Goal: Obtain resource: Obtain resource

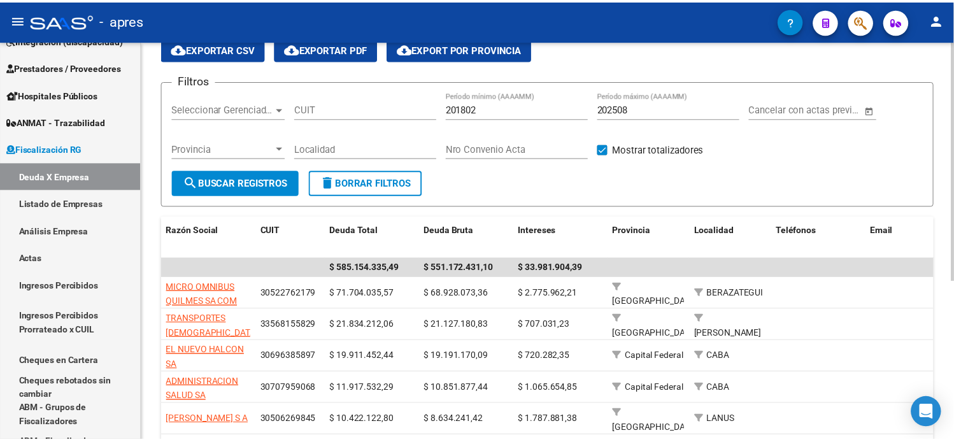
scroll to position [29, 0]
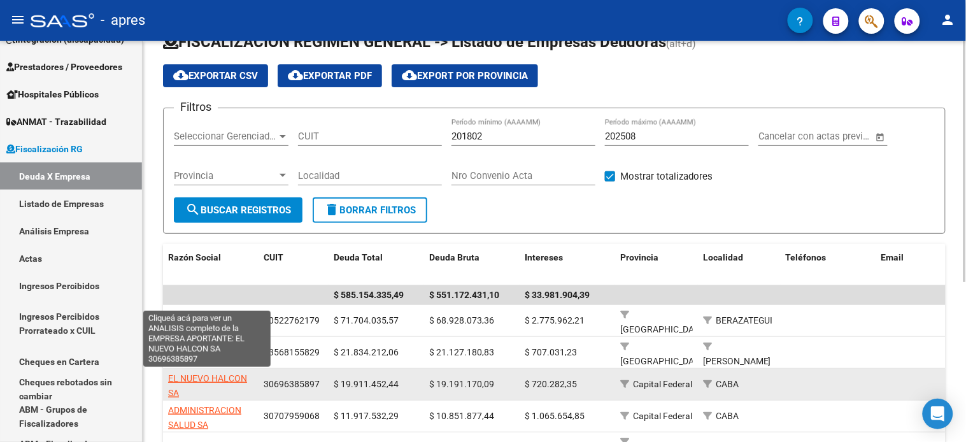
click at [181, 379] on span "EL NUEVO HALCON SA" at bounding box center [207, 385] width 79 height 25
type textarea "30696385897"
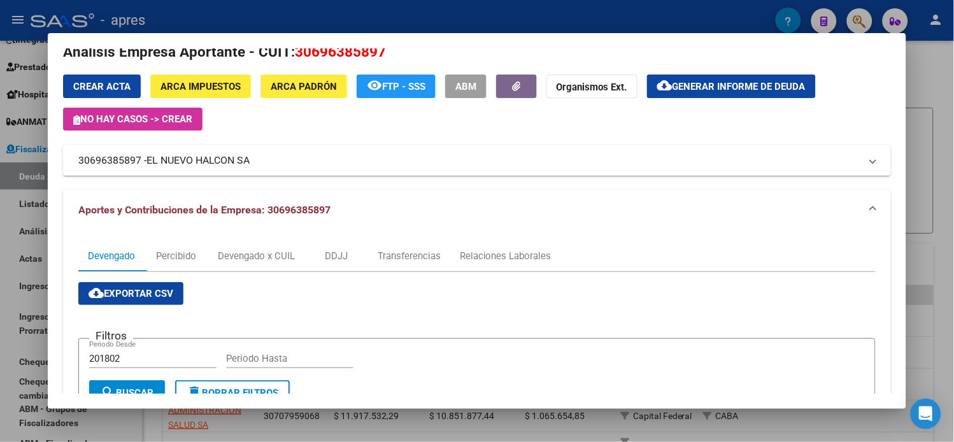
scroll to position [0, 0]
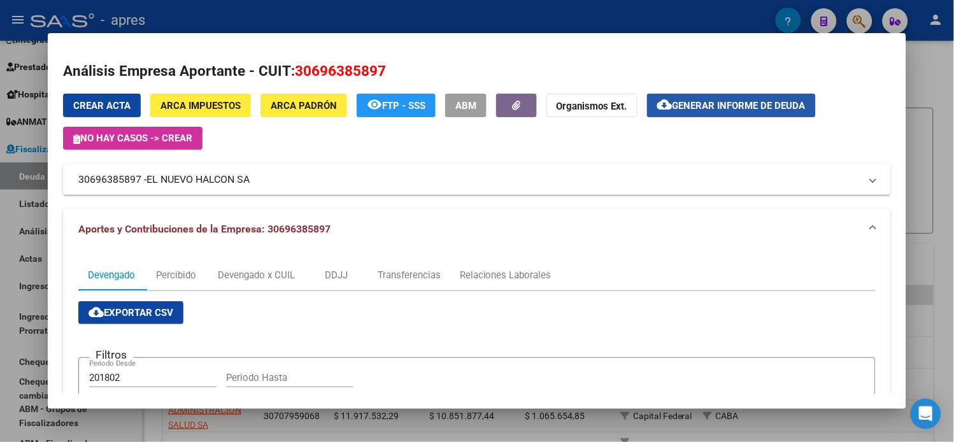
click at [690, 106] on span "Generar informe de deuda" at bounding box center [738, 105] width 133 height 11
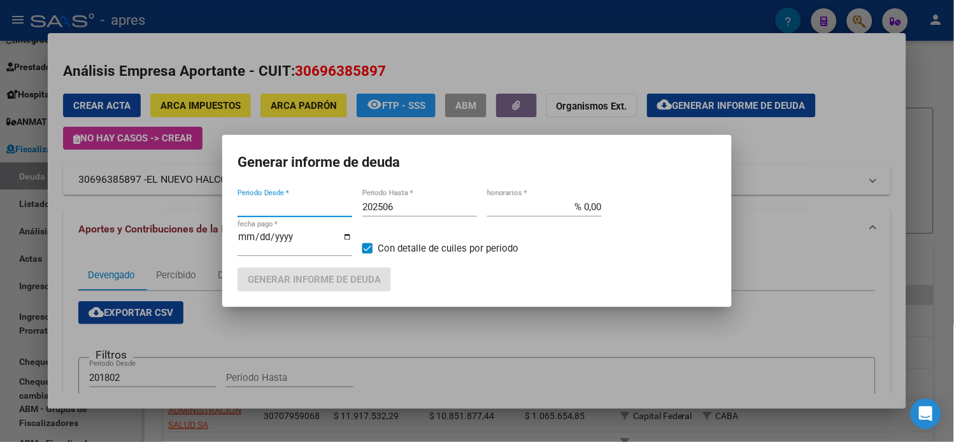
type input "201802"
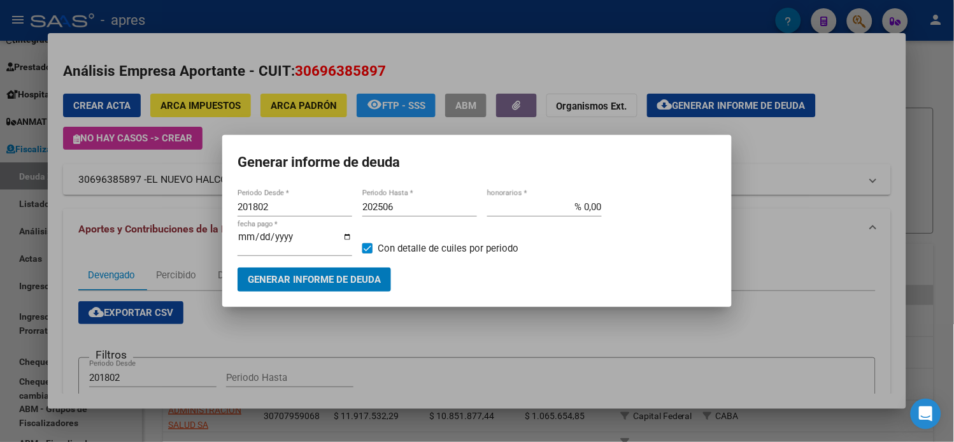
click at [421, 212] on input "202506" at bounding box center [419, 206] width 115 height 11
type input "202508"
click at [374, 268] on button "Generar informe de deuda" at bounding box center [313, 279] width 153 height 24
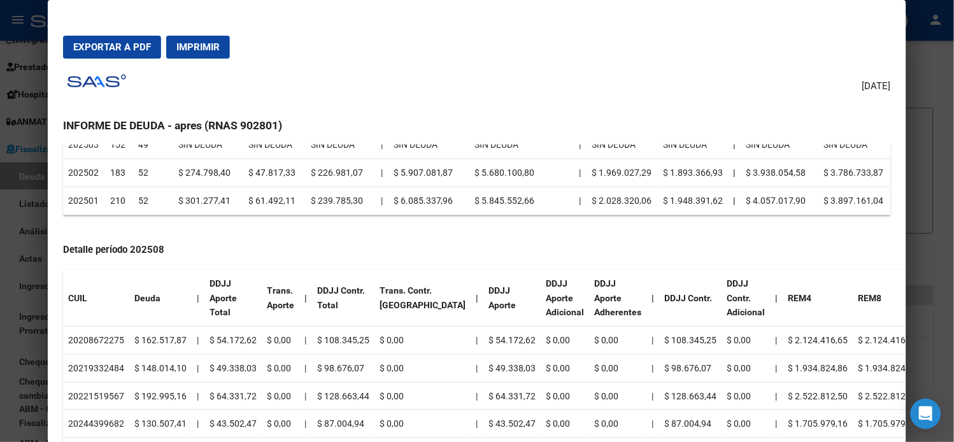
scroll to position [353, 0]
click at [78, 341] on td "20208672275" at bounding box center [96, 340] width 66 height 28
copy td "20208672275"
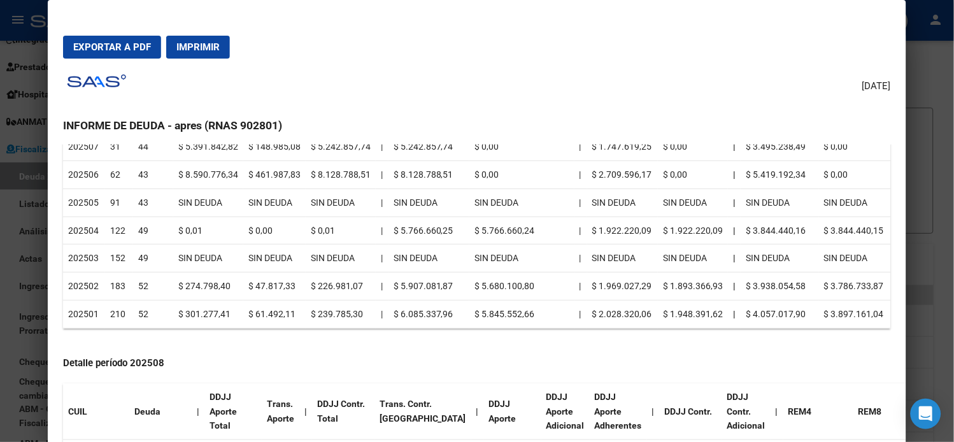
scroll to position [0, 0]
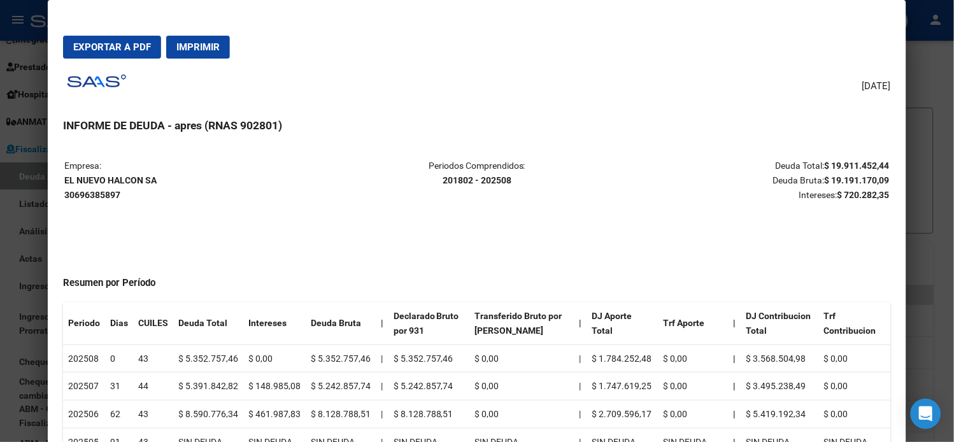
click at [79, 192] on strong "EL NUEVO HALCON SA 30696385897" at bounding box center [110, 187] width 92 height 25
copy strong "30696385897"
click at [30, 102] on div at bounding box center [477, 221] width 954 height 442
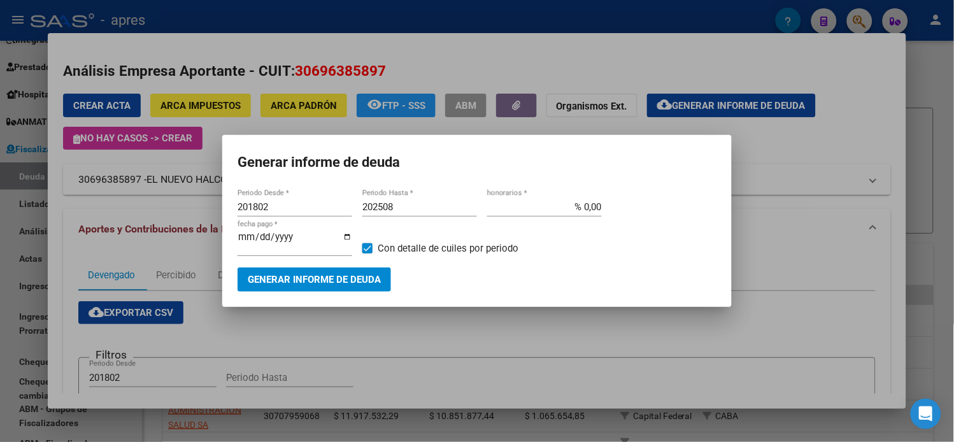
click at [304, 276] on span "Generar informe de deuda" at bounding box center [314, 279] width 133 height 11
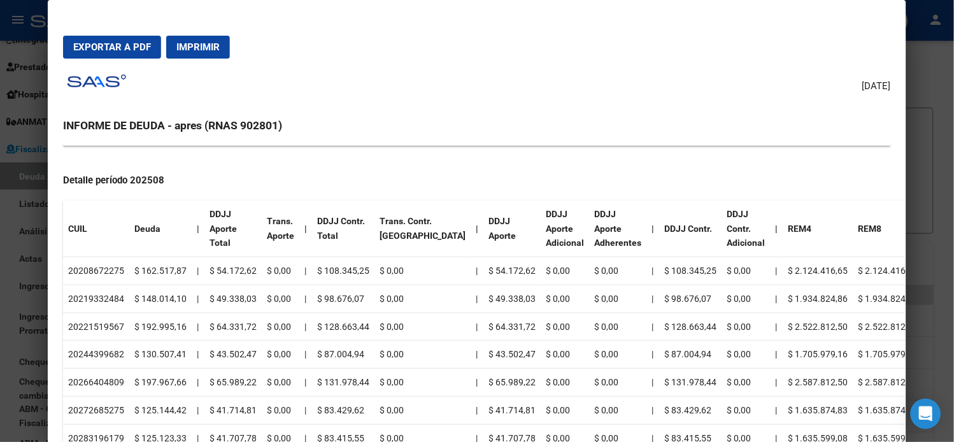
scroll to position [424, 0]
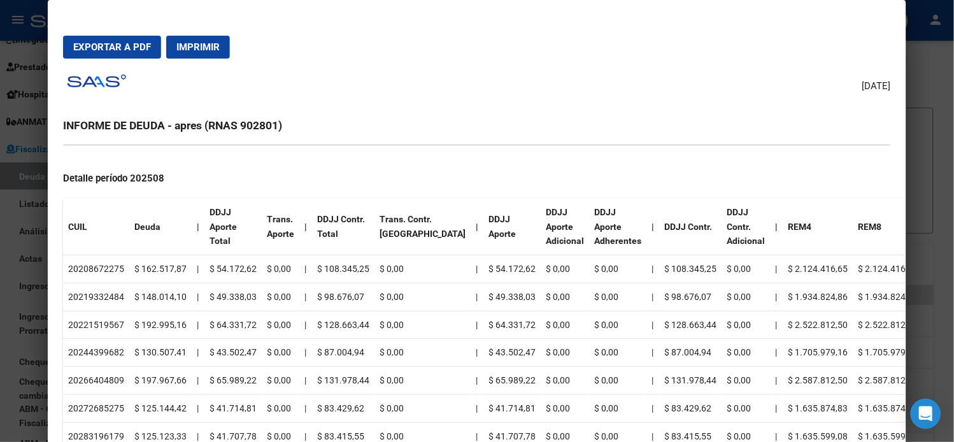
click at [102, 269] on td "20208672275" at bounding box center [96, 269] width 66 height 28
copy td "20208672275"
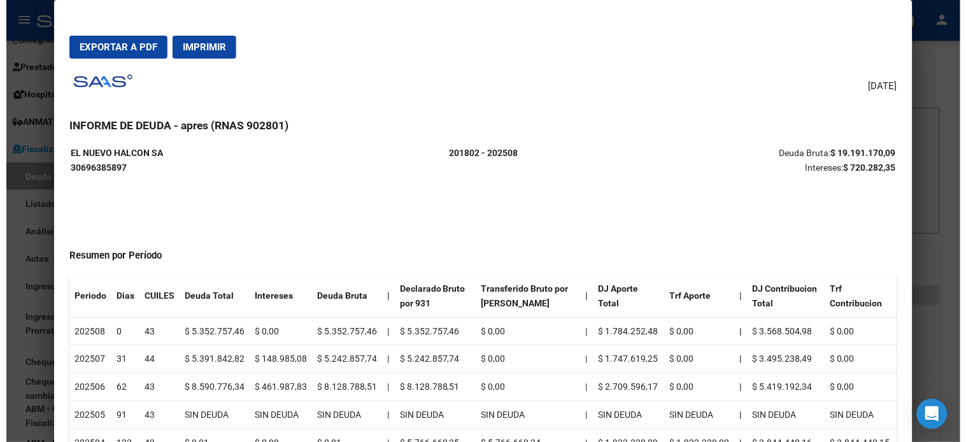
scroll to position [0, 0]
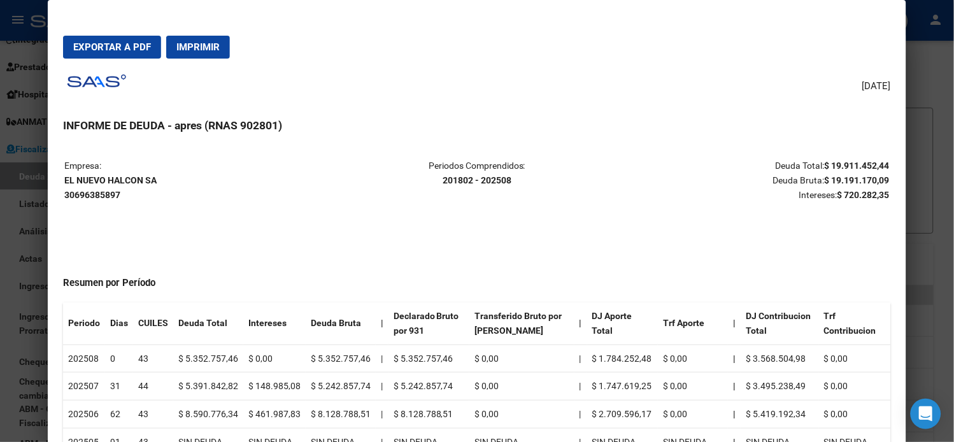
click at [123, 179] on strong "EL NUEVO HALCON SA 30696385897" at bounding box center [110, 187] width 92 height 25
copy strong "EL NUEVO HALCON SA"
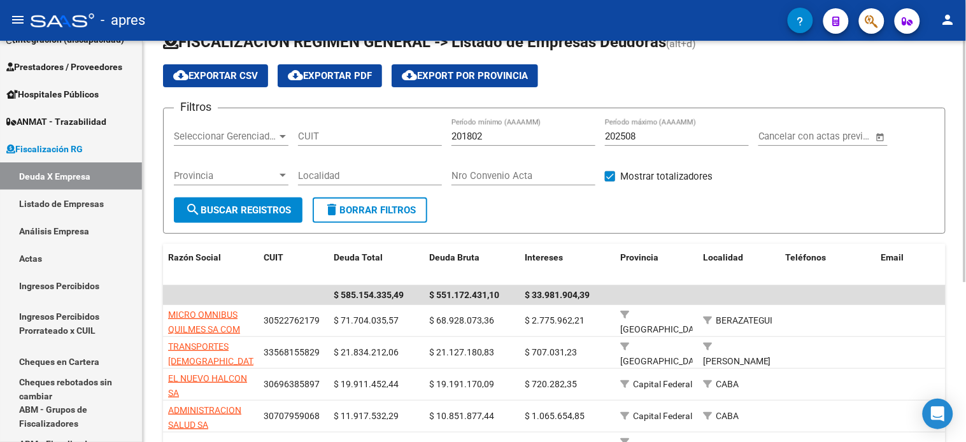
click at [337, 136] on input "CUIT" at bounding box center [370, 135] width 144 height 11
paste input "30-71765008-1"
type input "30-71765008-1"
click at [258, 207] on span "search Buscar Registros" at bounding box center [238, 209] width 106 height 11
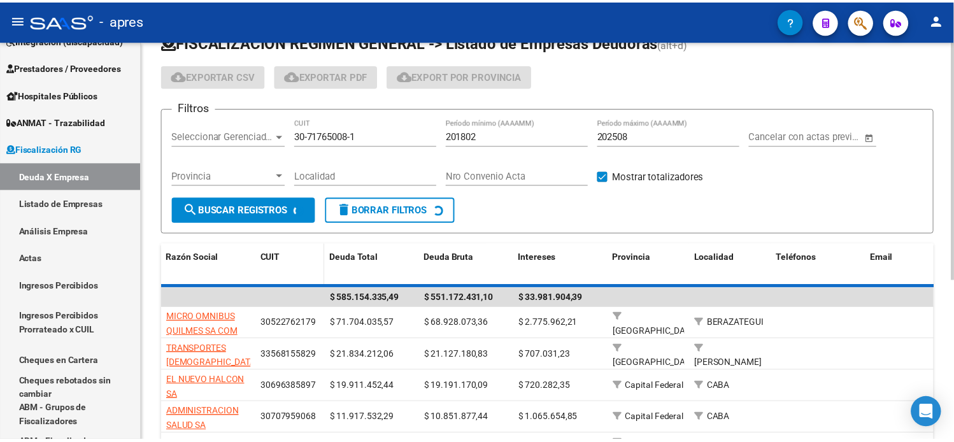
scroll to position [2, 0]
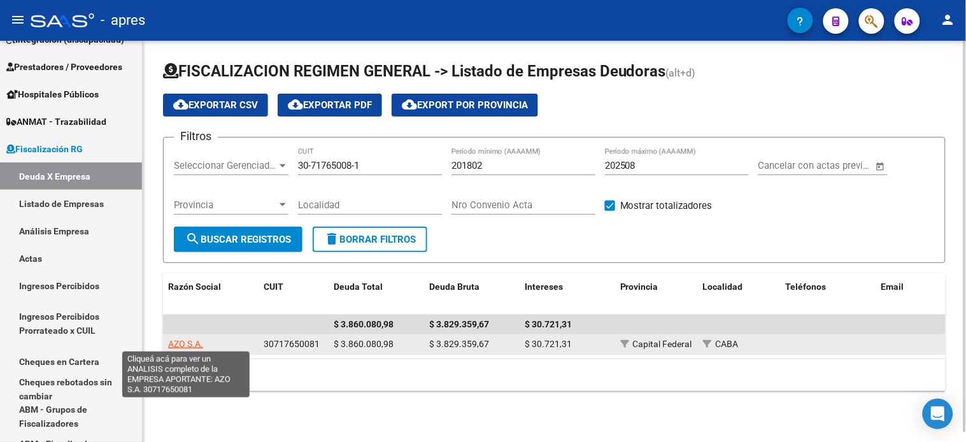
click at [199, 339] on span "AZO S.A." at bounding box center [185, 344] width 35 height 10
type textarea "30717650081"
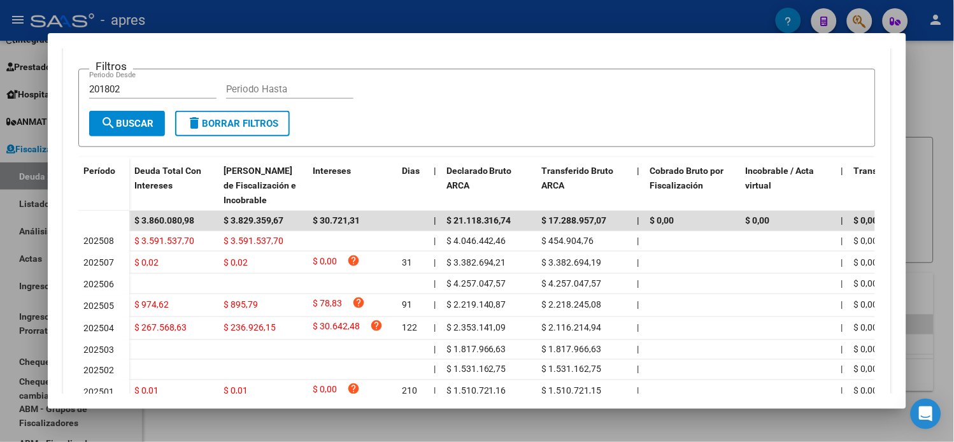
scroll to position [353, 0]
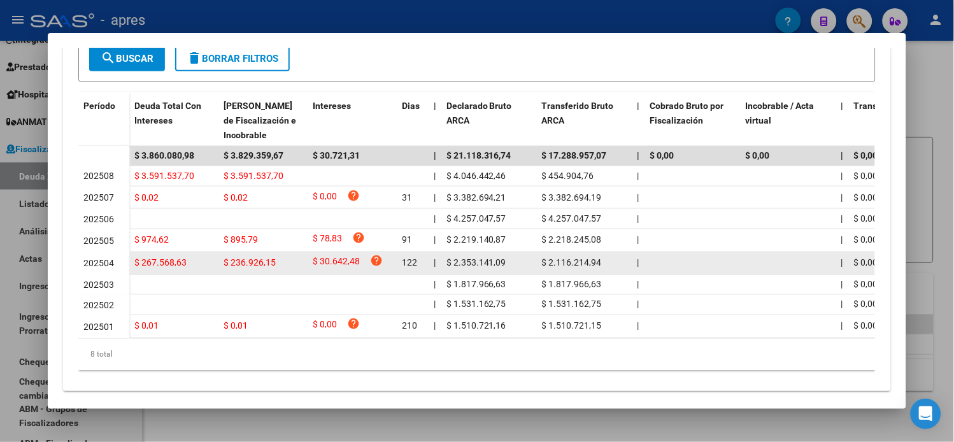
click at [32, 237] on div at bounding box center [477, 221] width 954 height 442
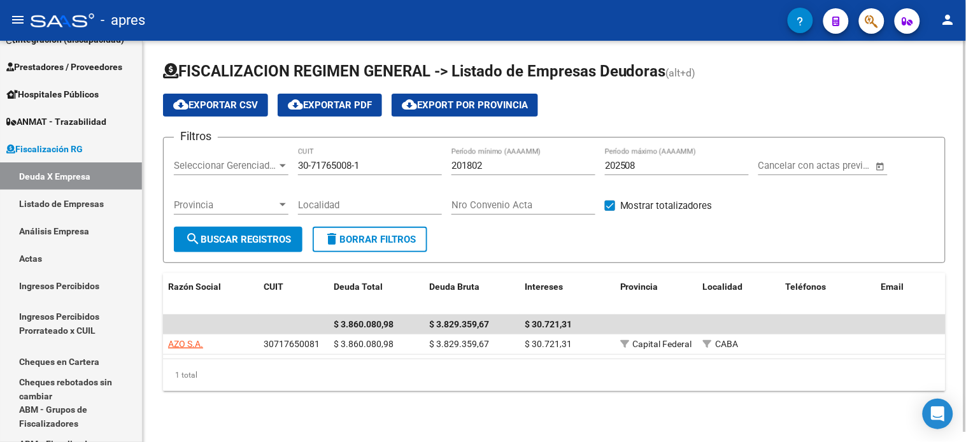
click at [340, 166] on input "30-71765008-1" at bounding box center [370, 165] width 144 height 11
paste input "0874743-9"
type input "30-70874743-9"
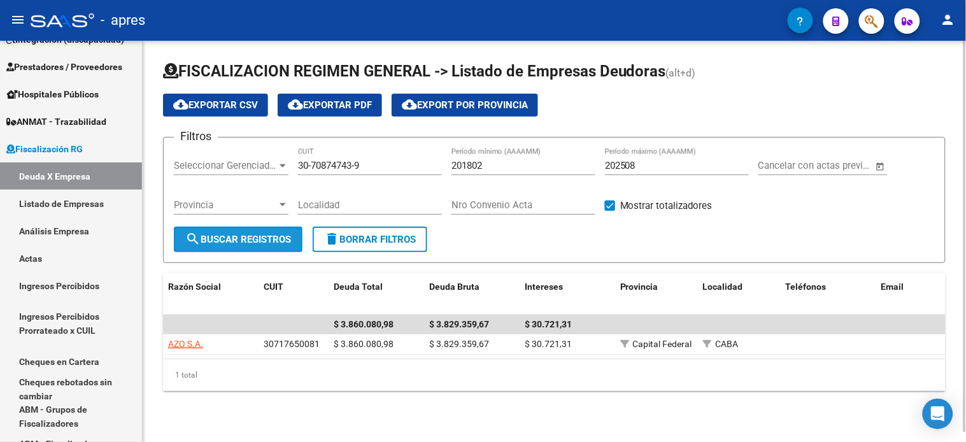
click at [260, 242] on span "search Buscar Registros" at bounding box center [238, 239] width 106 height 11
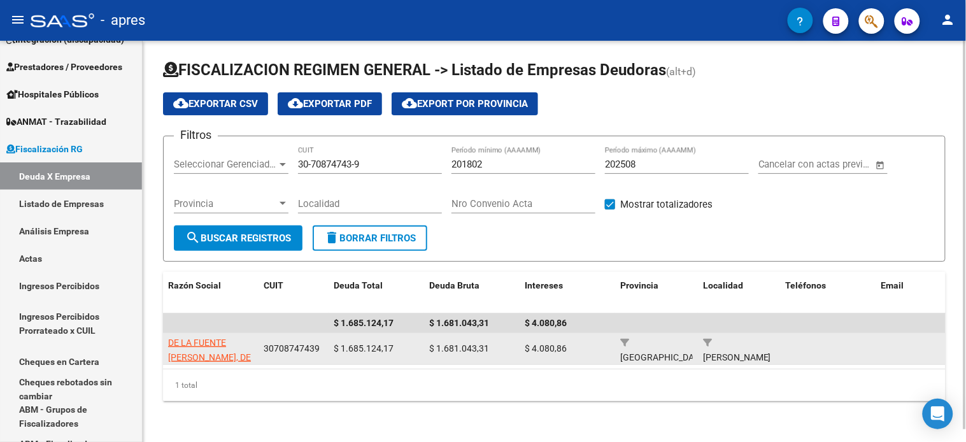
click at [205, 348] on app-link-go-to "DE LA FUENTE [PERSON_NAME], DE LA FUENTE [PERSON_NAME] [PERSON_NAME]" at bounding box center [210, 371] width 85 height 73
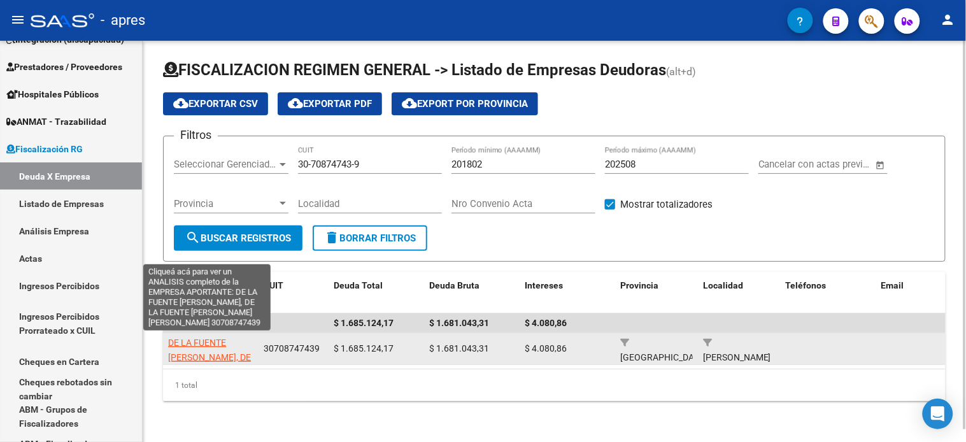
click at [208, 339] on span "DE LA FUENTE [PERSON_NAME], DE LA FUENTE [PERSON_NAME] [PERSON_NAME]" at bounding box center [209, 371] width 83 height 68
type textarea "30708747439"
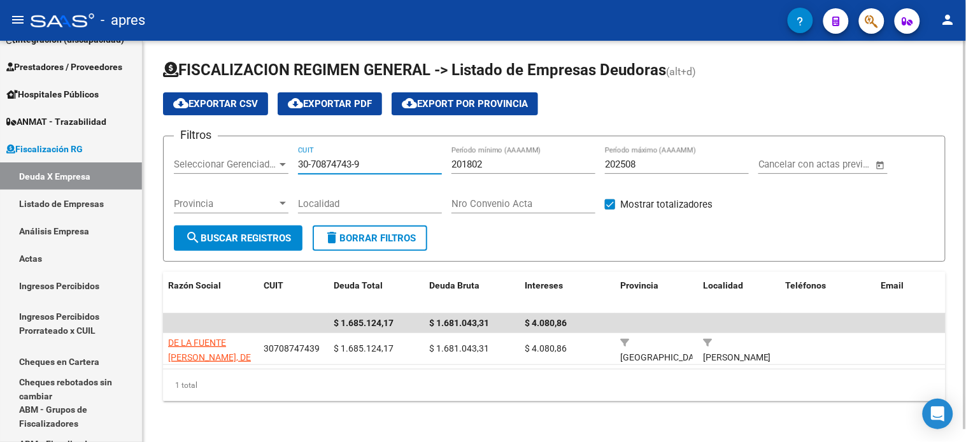
click at [328, 161] on input "30-70874743-9" at bounding box center [370, 164] width 144 height 11
paste input "977561-4"
type input "30-70977561-4"
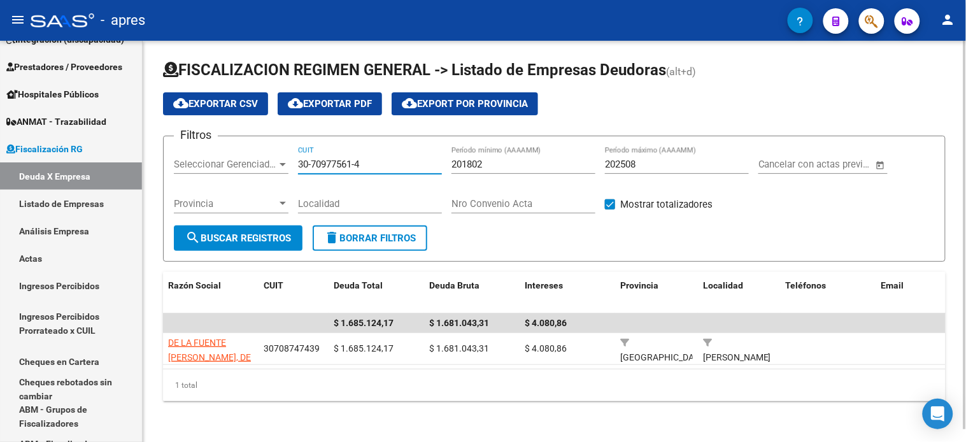
click at [264, 248] on button "search Buscar Registros" at bounding box center [238, 237] width 129 height 25
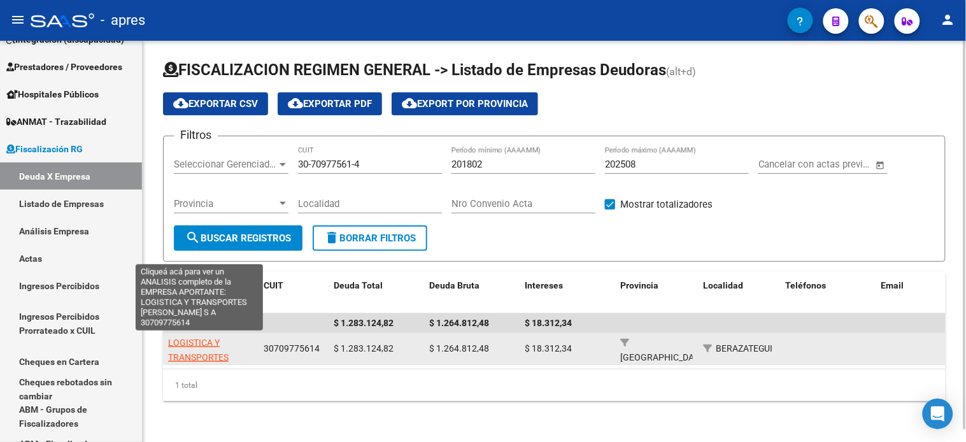
click at [212, 349] on app-link-go-to "LOGISTICA Y TRANSPORTES [PERSON_NAME] S A" at bounding box center [210, 356] width 85 height 43
click at [208, 341] on span "LOGISTICA Y TRANSPORTES [PERSON_NAME] S A" at bounding box center [209, 356] width 83 height 39
type textarea "30709775614"
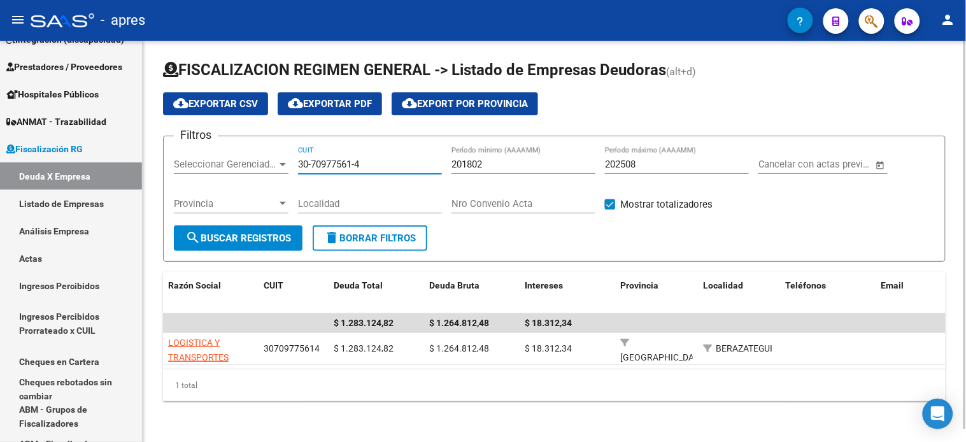
click at [363, 162] on input "30-70977561-4" at bounding box center [370, 164] width 144 height 11
paste input "20-10513534"
type input "20-10513534-4"
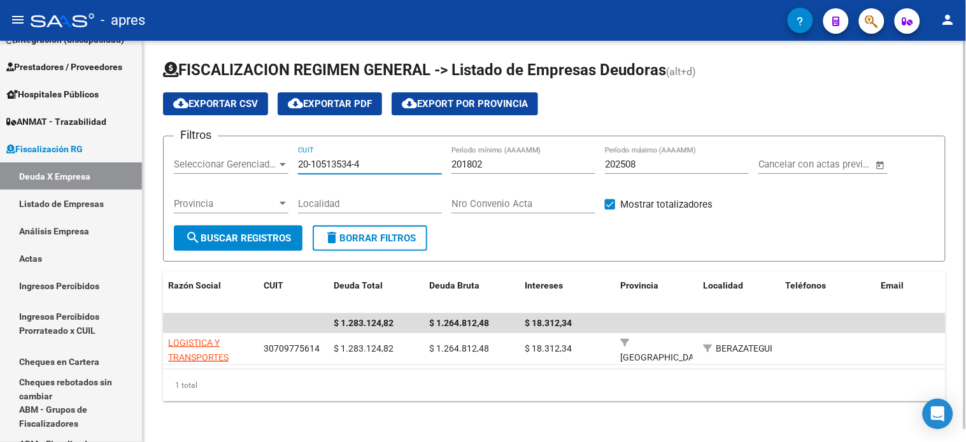
click at [251, 243] on button "search Buscar Registros" at bounding box center [238, 237] width 129 height 25
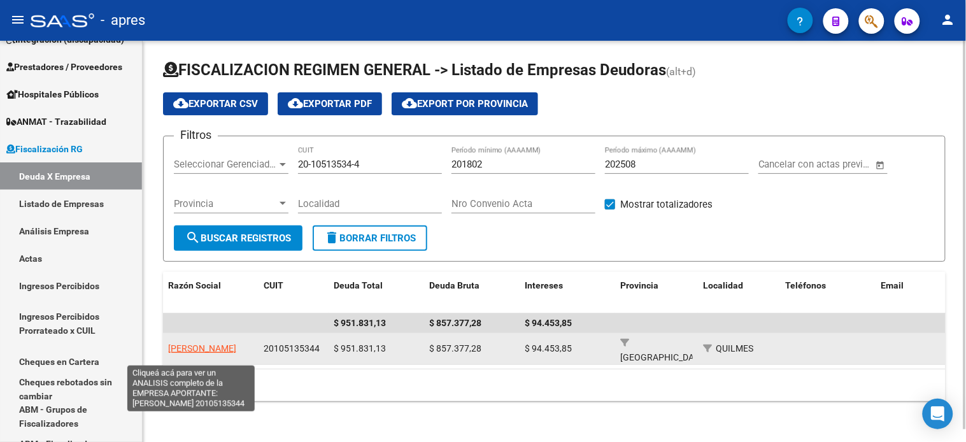
click at [199, 343] on span "[PERSON_NAME]" at bounding box center [202, 348] width 68 height 10
type textarea "20105135344"
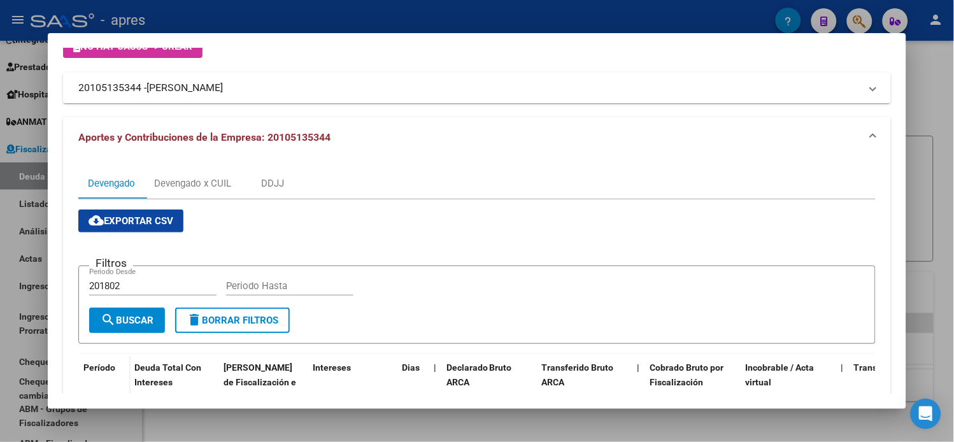
scroll to position [32, 0]
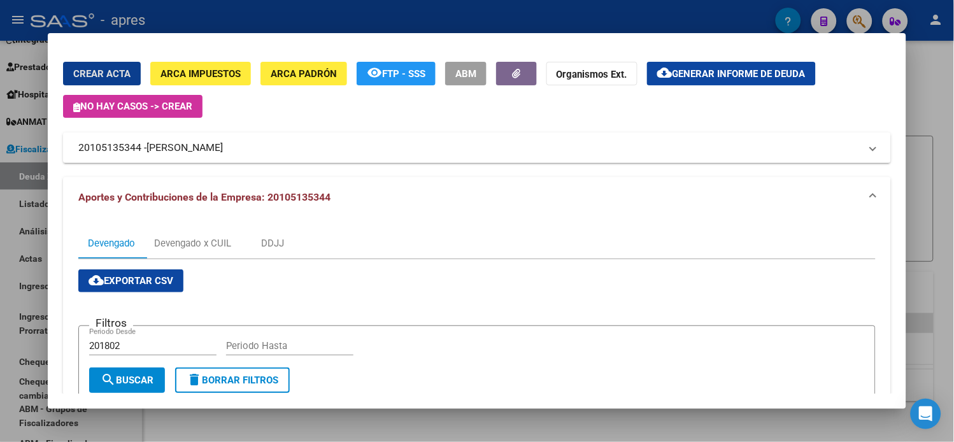
click at [758, 75] on span "Generar informe de deuda" at bounding box center [738, 73] width 133 height 11
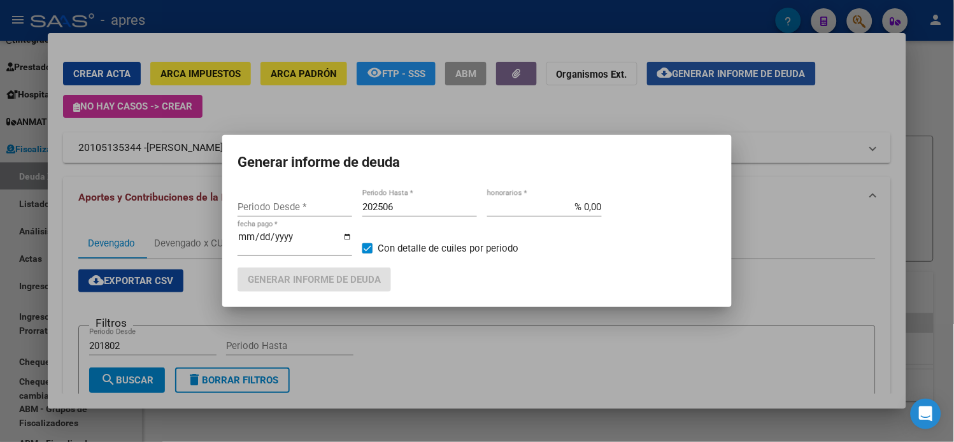
type input "201802"
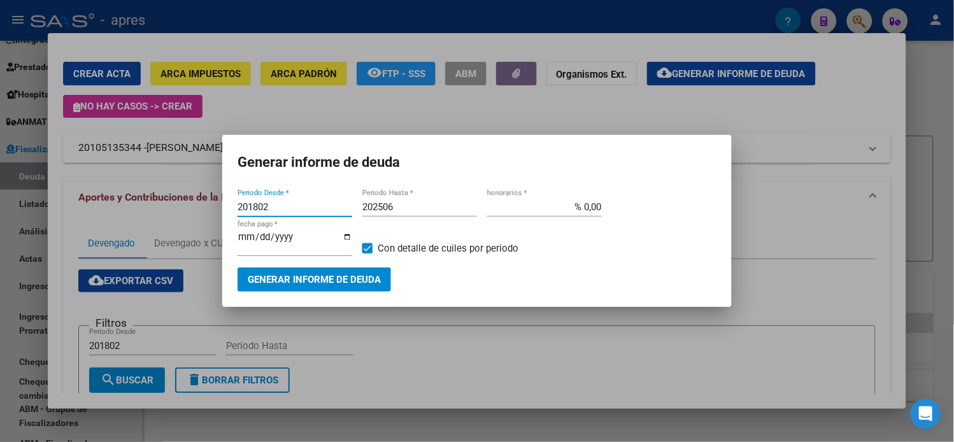
click at [409, 207] on input "202506" at bounding box center [419, 206] width 115 height 11
type input "202508"
click at [340, 274] on span "Generar informe de deuda" at bounding box center [314, 279] width 133 height 11
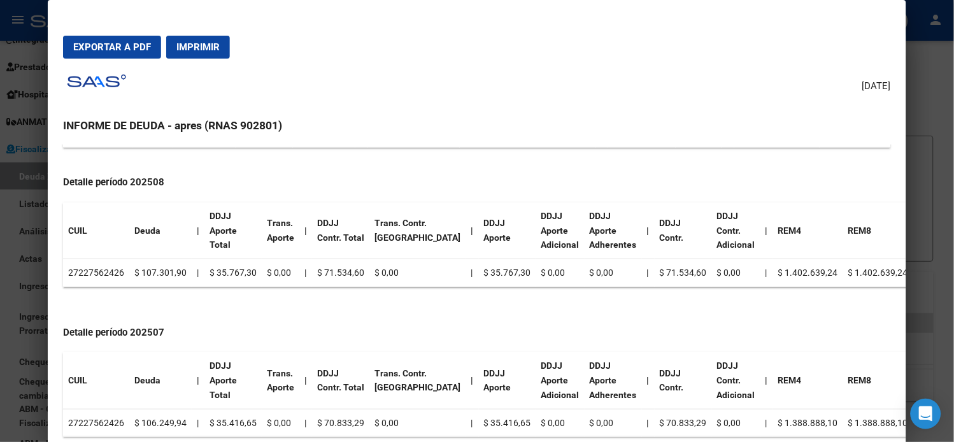
scroll to position [495, 0]
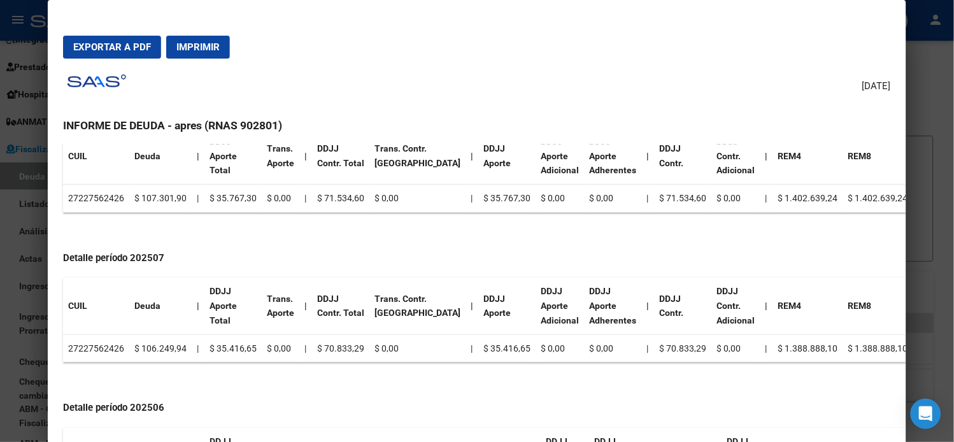
click at [86, 199] on td "27227562426" at bounding box center [96, 199] width 66 height 28
copy td "27227562426"
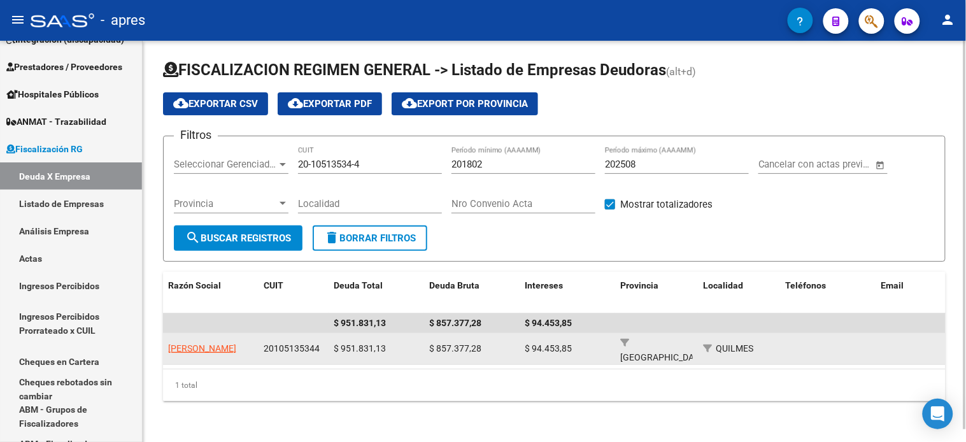
click at [197, 349] on app-link-go-to "[PERSON_NAME]" at bounding box center [202, 348] width 68 height 15
click at [199, 344] on span "[PERSON_NAME]" at bounding box center [202, 348] width 68 height 10
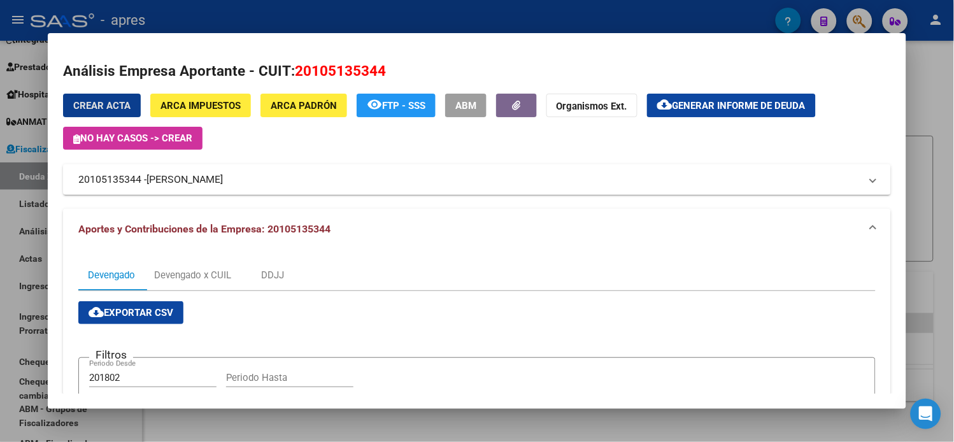
click at [672, 106] on mat-icon "cloud_download" at bounding box center [664, 104] width 15 height 15
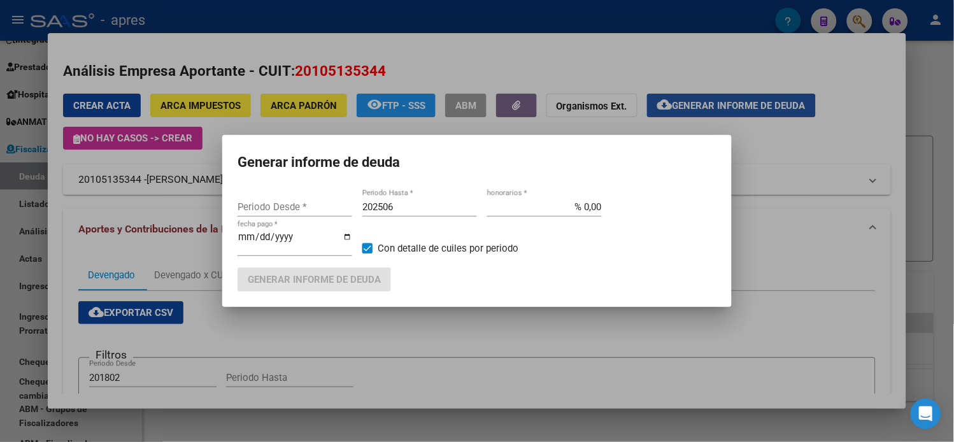
type input "201802"
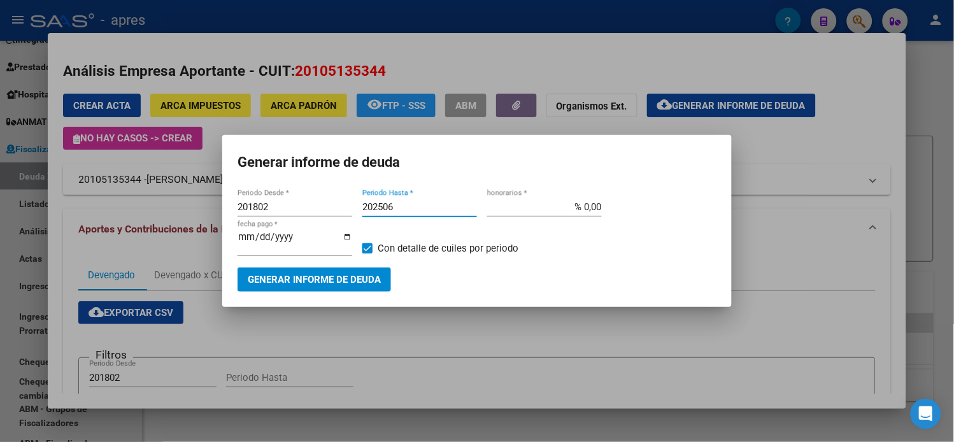
click at [418, 212] on input "202506" at bounding box center [419, 206] width 115 height 11
type input "202508"
click at [340, 283] on button "Generar informe de deuda" at bounding box center [313, 279] width 153 height 24
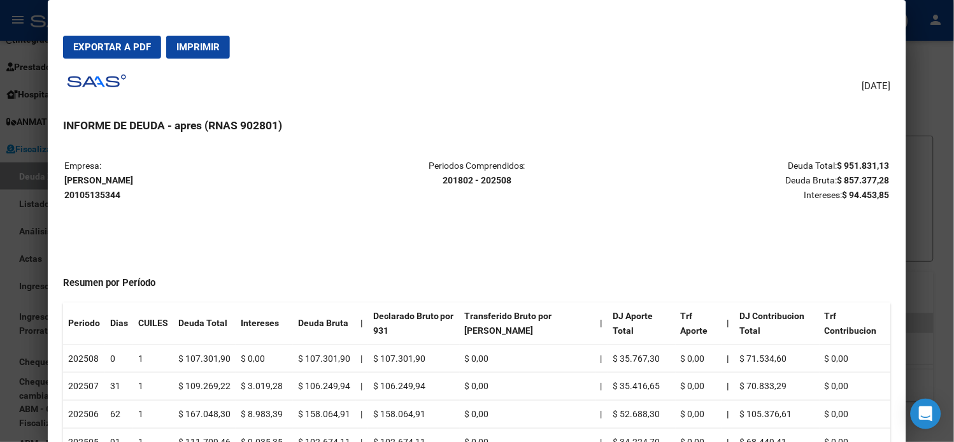
click at [74, 193] on strong "[PERSON_NAME] 20105135344" at bounding box center [98, 187] width 69 height 25
copy strong "20105135344"
click at [129, 173] on p "Empresa: [PERSON_NAME] 20105135344" at bounding box center [201, 180] width 274 height 43
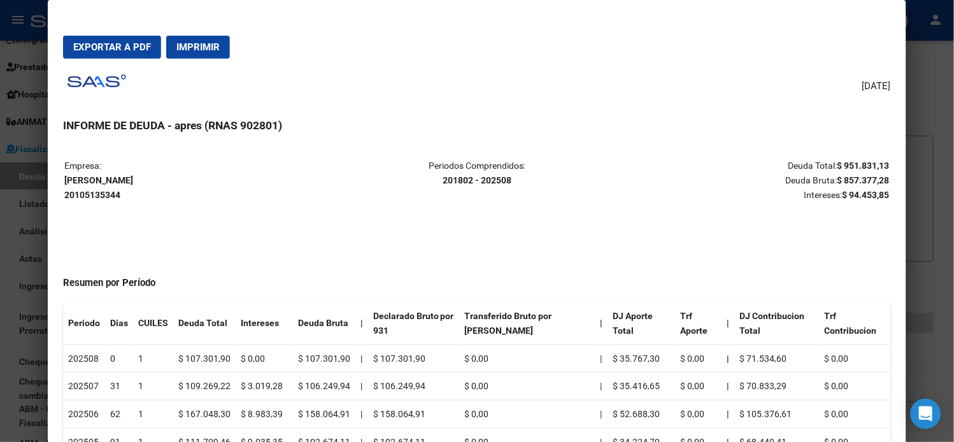
click at [126, 180] on strong "[PERSON_NAME] 20105135344" at bounding box center [98, 187] width 69 height 25
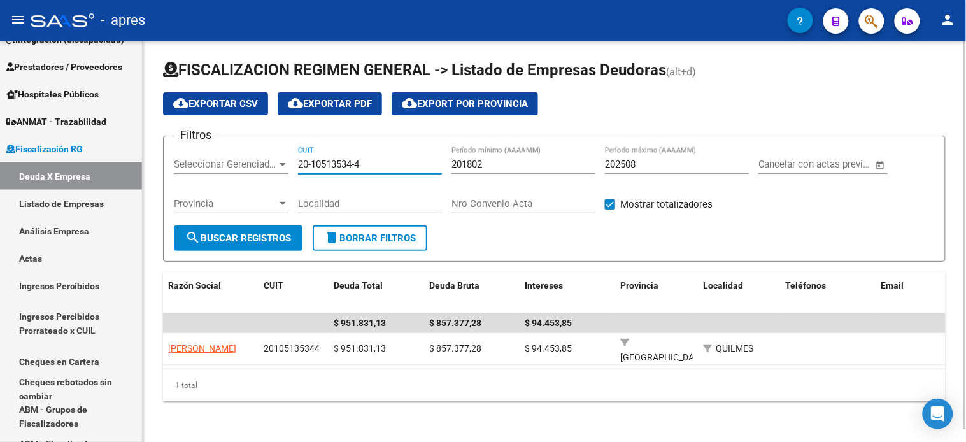
click at [376, 161] on input "20-10513534-4" at bounding box center [370, 164] width 144 height 11
paste input "30-71234969-3"
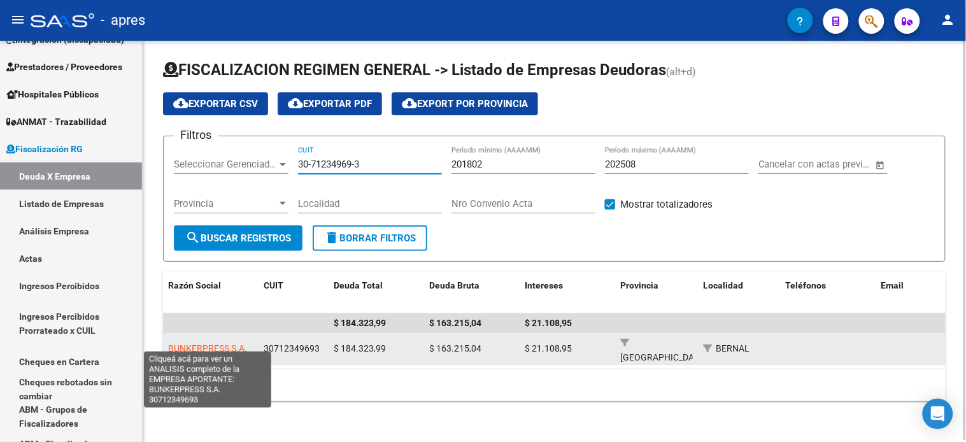
type input "30-71234969-3"
click at [194, 343] on span "BUNKERPRESS S.A." at bounding box center [207, 348] width 79 height 10
type textarea "30712349693"
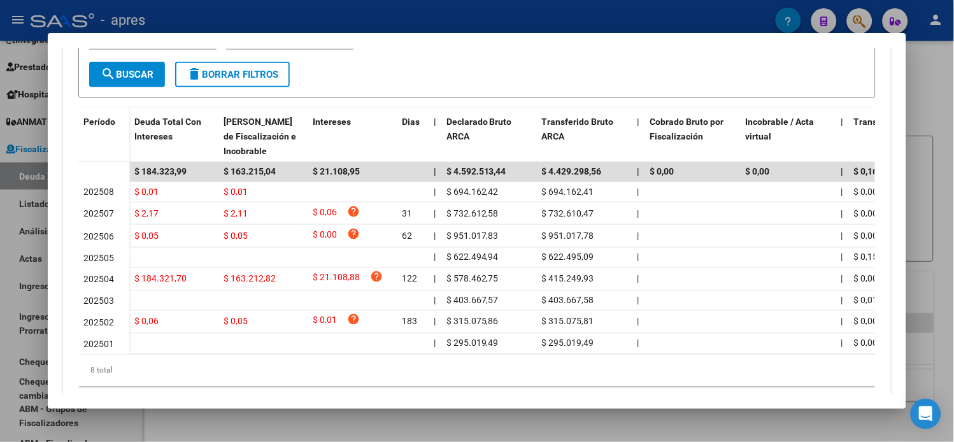
scroll to position [353, 0]
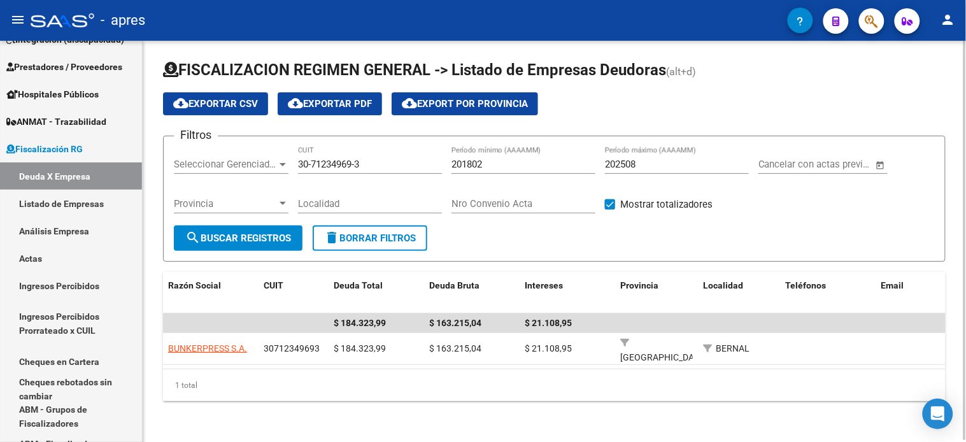
click at [381, 163] on input "30-71234969-3" at bounding box center [370, 164] width 144 height 11
paste input "68651291-2"
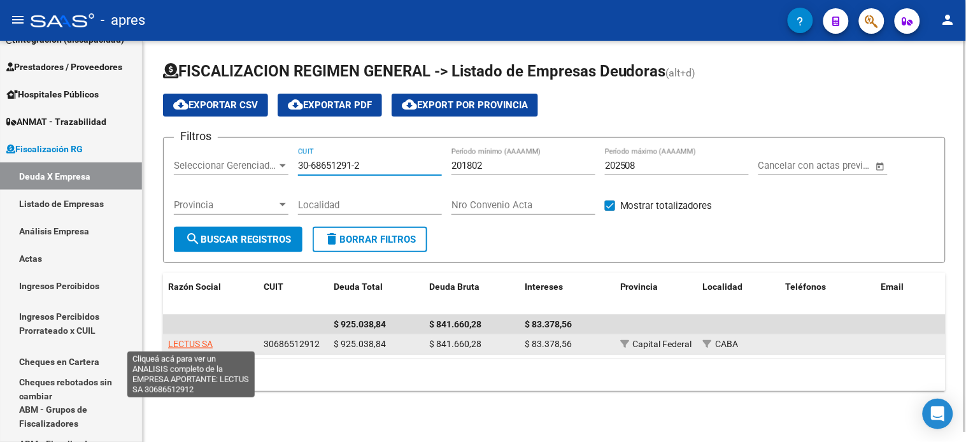
type input "30-68651291-2"
click at [195, 339] on span "LECTUS SA" at bounding box center [190, 344] width 45 height 10
type textarea "30686512912"
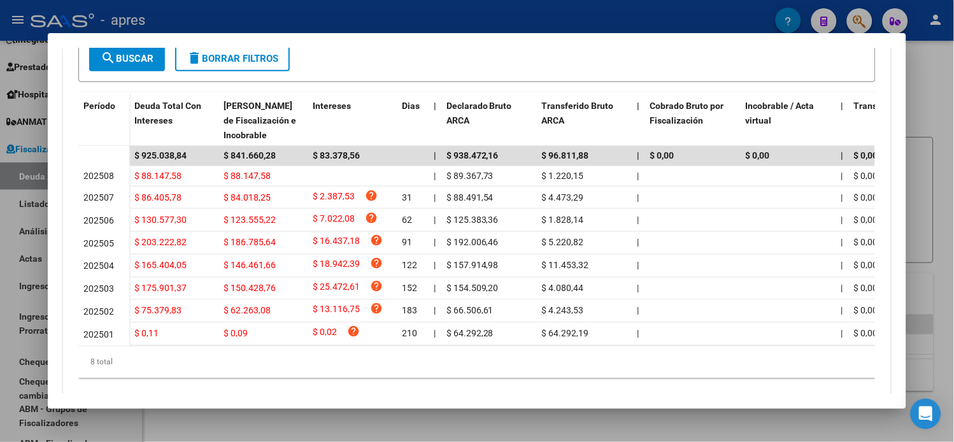
scroll to position [0, 0]
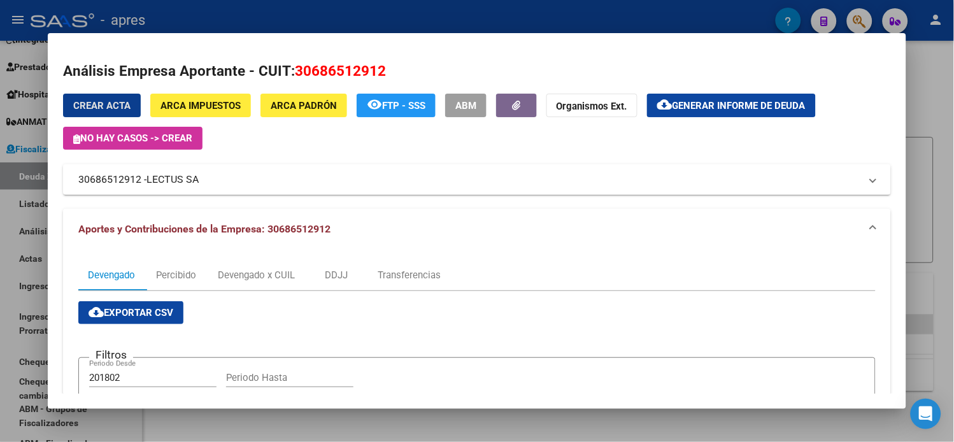
click at [729, 107] on span "Generar informe de deuda" at bounding box center [738, 105] width 133 height 11
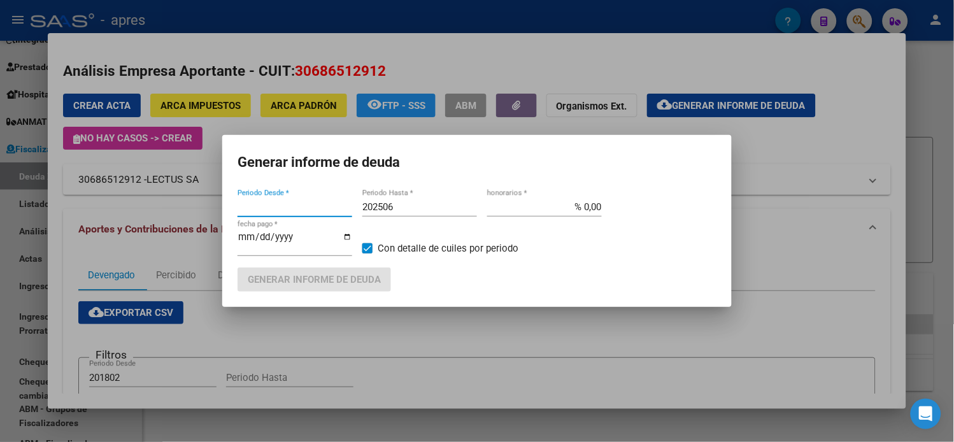
type input "201802"
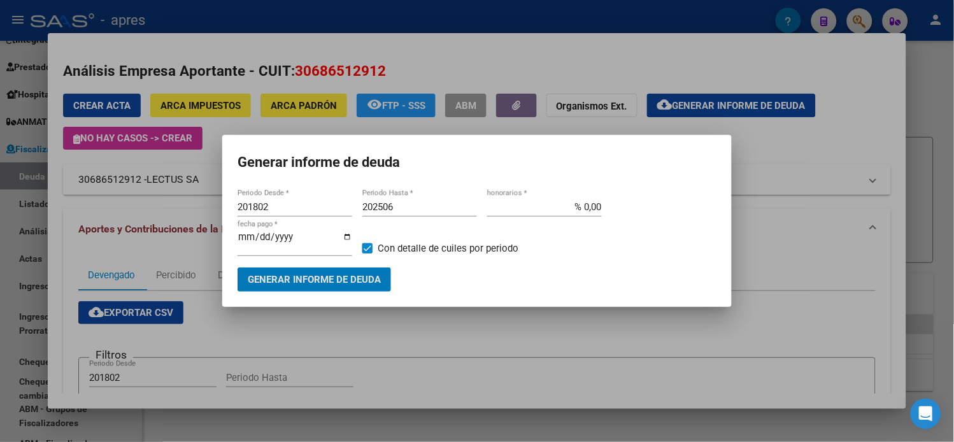
click at [428, 213] on input "202506" at bounding box center [419, 206] width 115 height 11
type input "202508"
click at [371, 274] on span "Generar informe de deuda" at bounding box center [314, 279] width 133 height 11
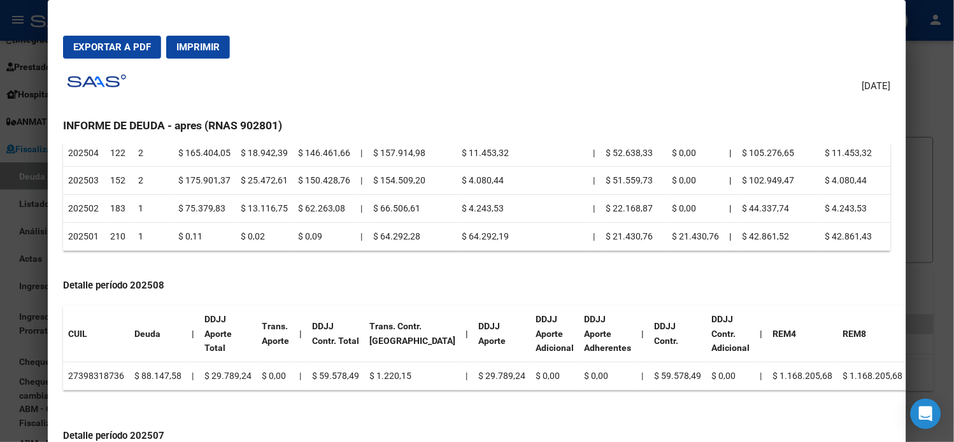
scroll to position [353, 0]
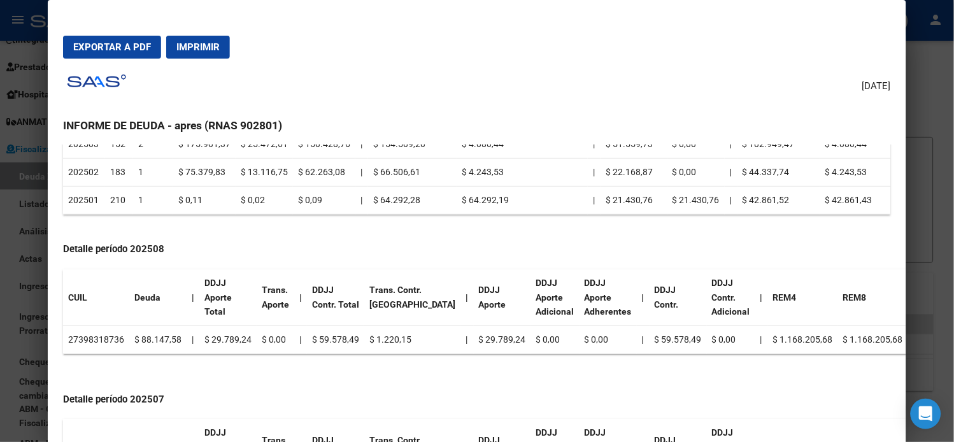
click at [102, 339] on td "27398318736" at bounding box center [96, 340] width 66 height 28
copy td "27398318736"
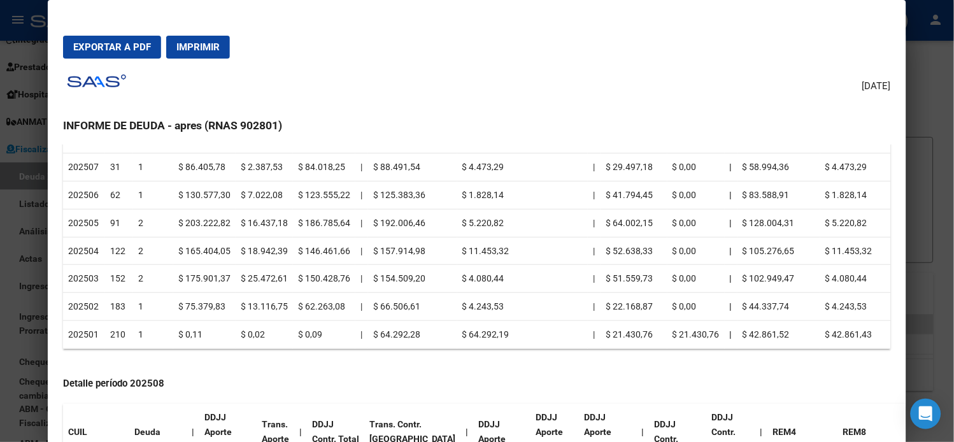
scroll to position [0, 0]
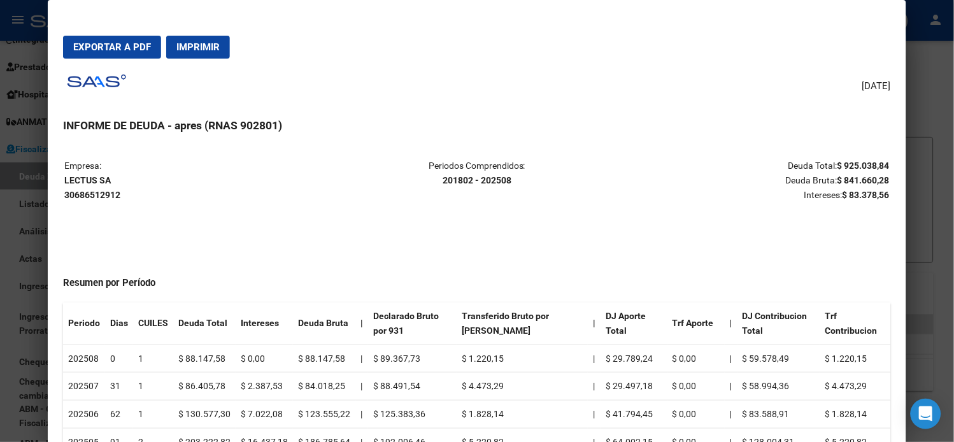
click at [83, 180] on strong "LECTUS SA 30686512912" at bounding box center [92, 187] width 56 height 25
copy strong "LECTUS SA"
click at [11, 129] on div at bounding box center [477, 221] width 954 height 442
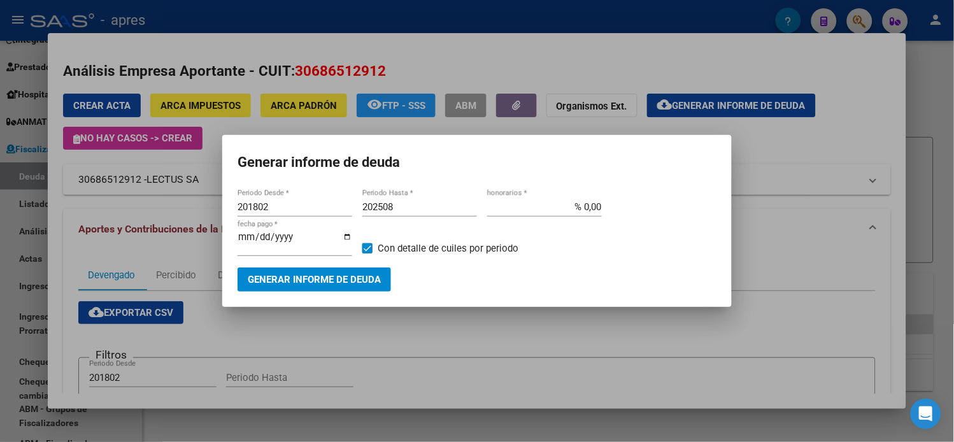
click at [11, 129] on div at bounding box center [477, 221] width 954 height 442
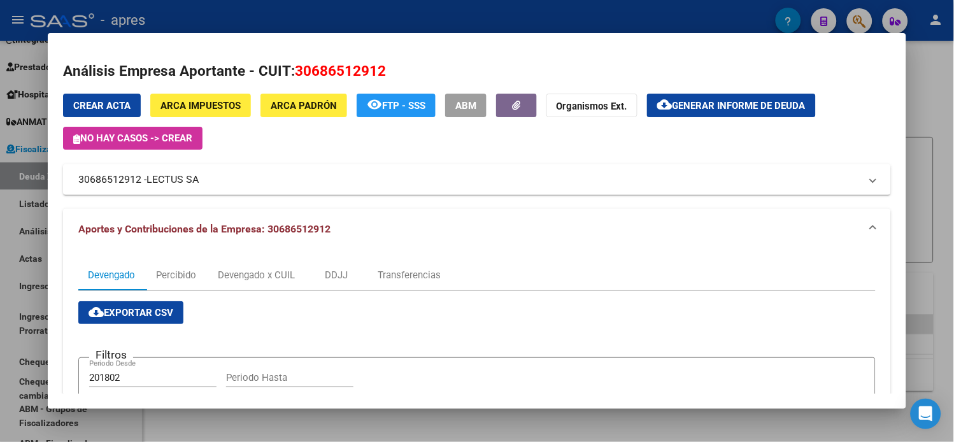
click at [11, 129] on div at bounding box center [477, 221] width 954 height 442
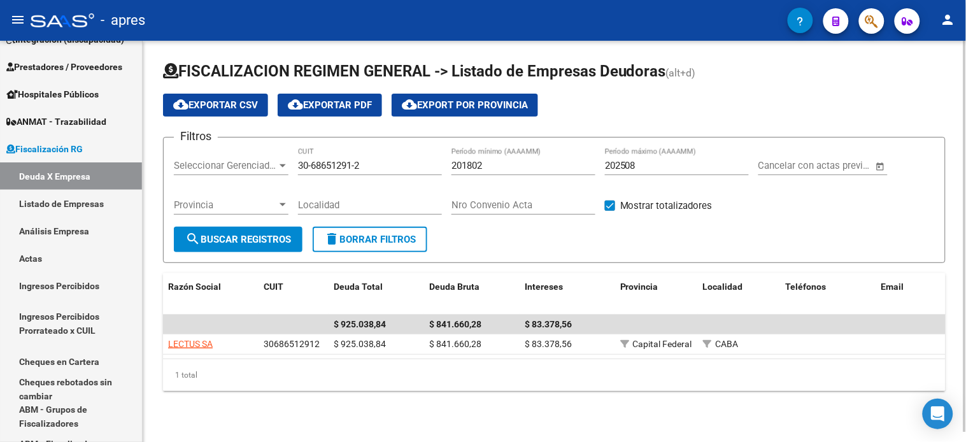
click at [378, 164] on input "30-68651291-2" at bounding box center [370, 165] width 144 height 11
paste input "1290390-1"
type input "30-61290390-1"
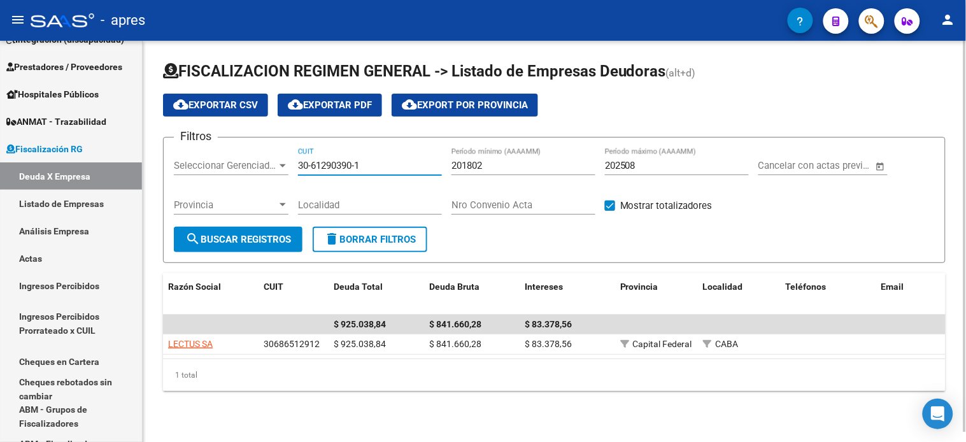
click at [262, 227] on button "search Buscar Registros" at bounding box center [238, 239] width 129 height 25
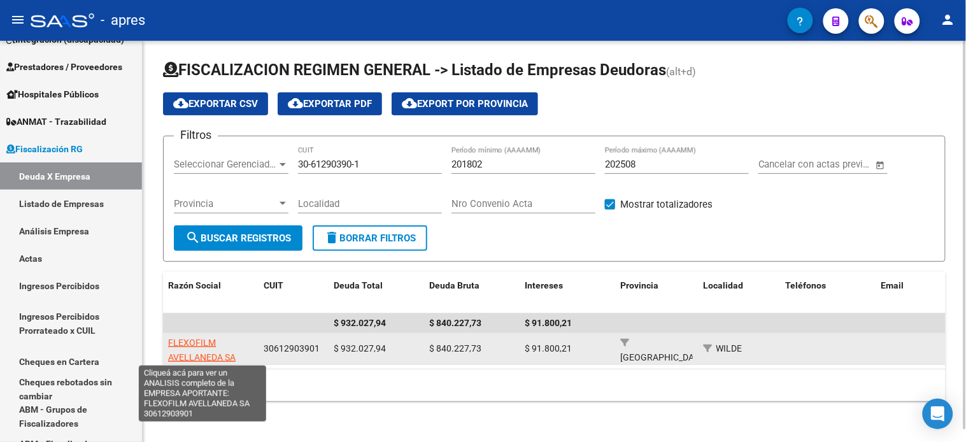
click at [210, 355] on span "FLEXOFILM AVELLANEDA SA" at bounding box center [201, 349] width 67 height 25
type textarea "30612903901"
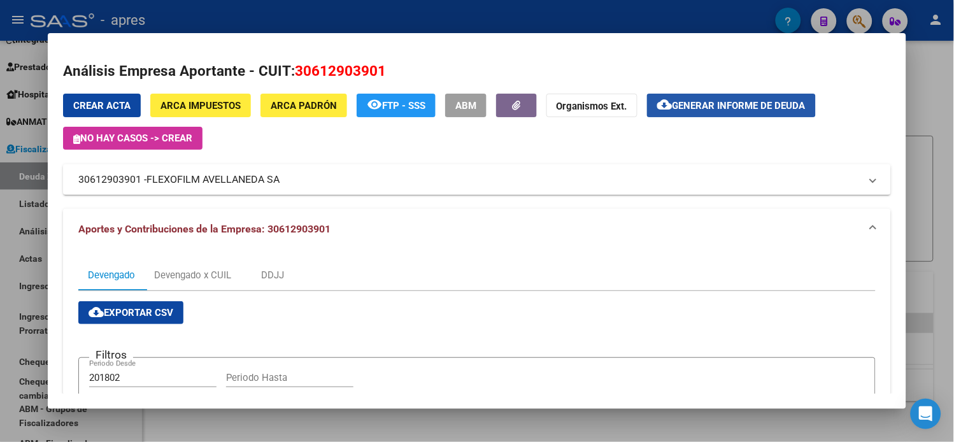
click at [735, 111] on span "Generar informe de deuda" at bounding box center [738, 105] width 133 height 11
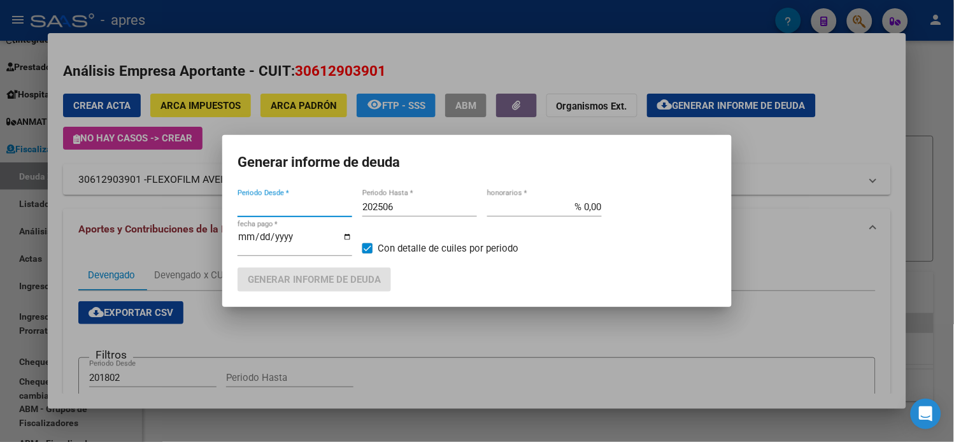
type input "201802"
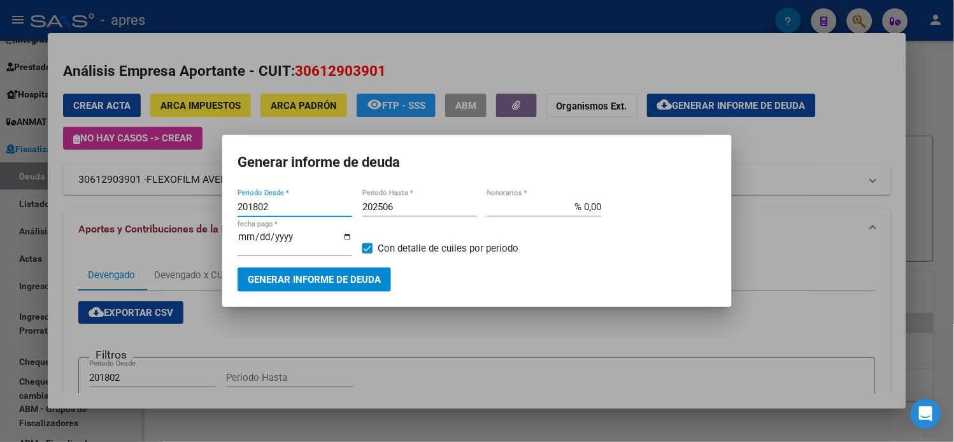
click at [409, 206] on input "202506" at bounding box center [419, 206] width 115 height 11
type input "202508"
click at [371, 277] on span "Generar informe de deuda" at bounding box center [314, 279] width 133 height 11
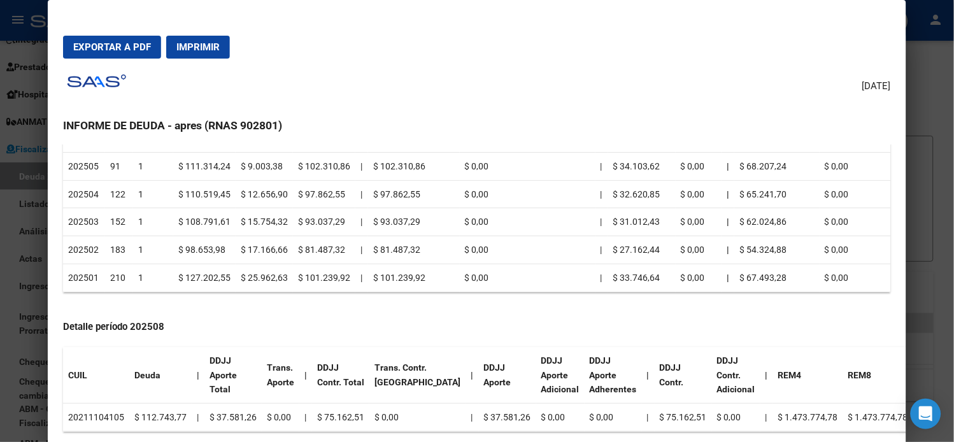
scroll to position [495, 0]
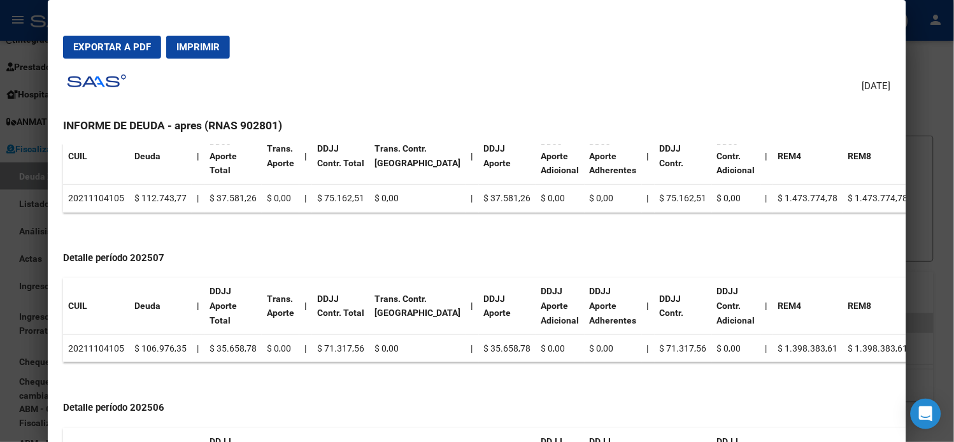
click at [85, 201] on td "20211104105" at bounding box center [96, 199] width 66 height 28
copy td "20211104105"
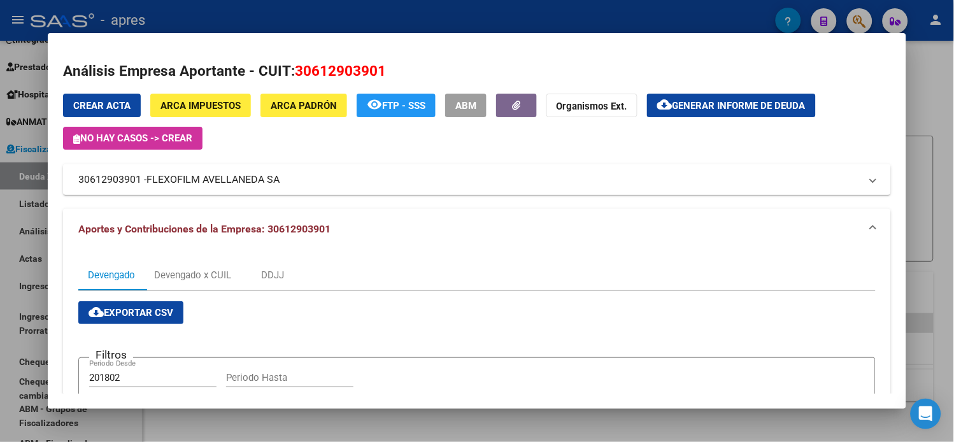
copy span "FLEXOFILM AVELLANEDA SA"
drag, startPoint x: 156, startPoint y: 186, endPoint x: 274, endPoint y: 192, distance: 118.6
click at [274, 192] on mat-expansion-panel-header "30612903901 - FLEXOFILM [PERSON_NAME] SA" at bounding box center [477, 179] width 828 height 31
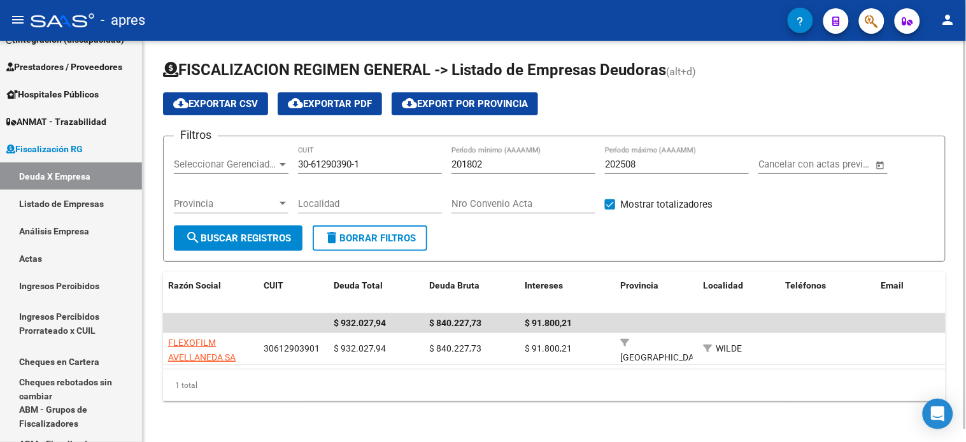
click at [344, 160] on input "30-61290390-1" at bounding box center [370, 164] width 144 height 11
paste input "71814803-7"
type input "30-71814803-7"
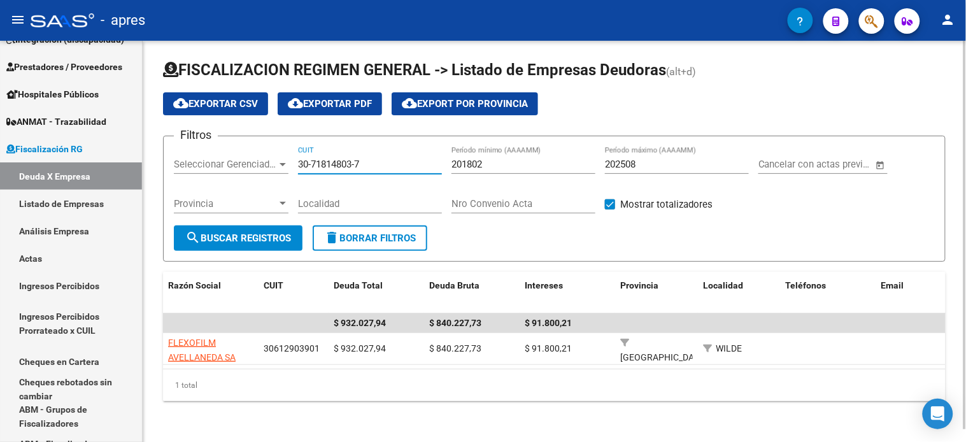
click at [257, 243] on span "search Buscar Registros" at bounding box center [238, 237] width 106 height 11
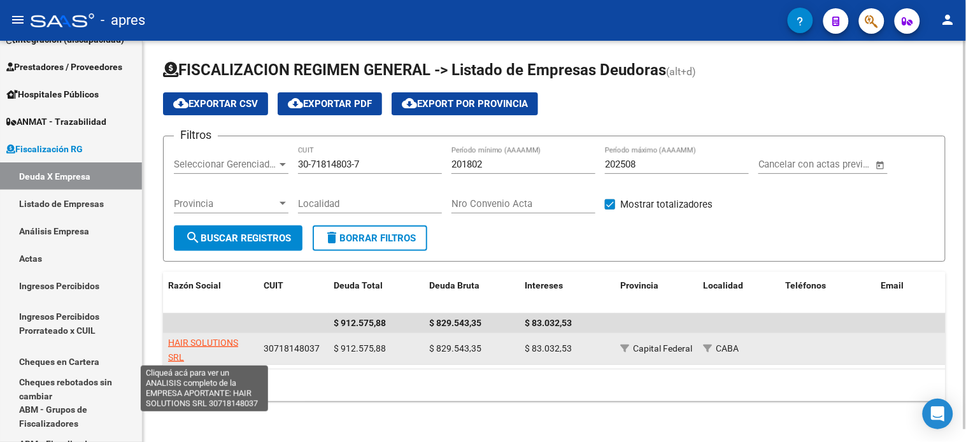
click at [182, 342] on span "HAIR SOLUTIONS SRL" at bounding box center [203, 349] width 70 height 25
type textarea "30718148037"
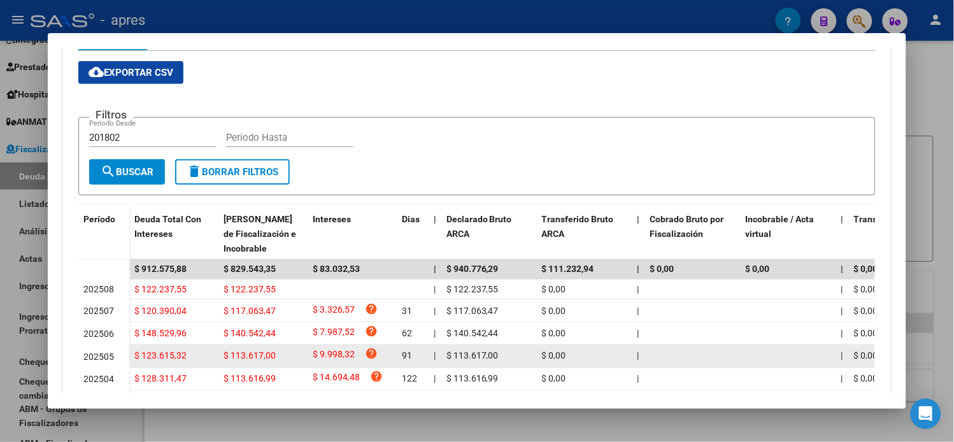
scroll to position [283, 0]
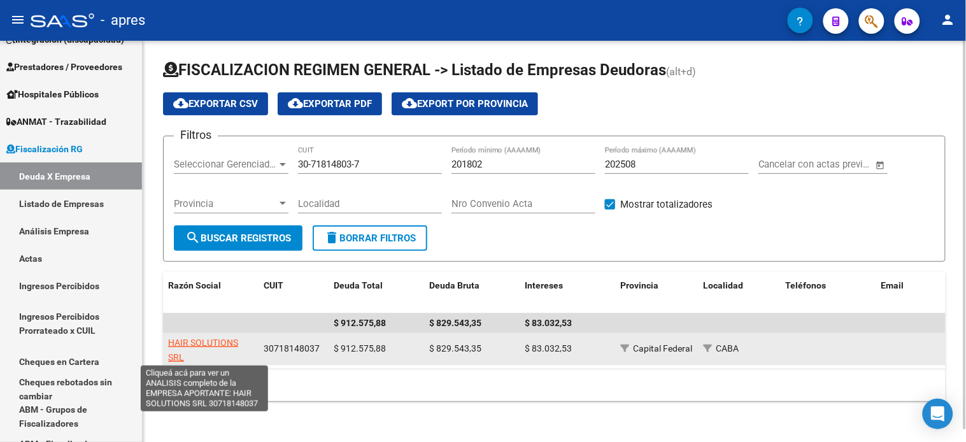
click at [192, 341] on span "HAIR SOLUTIONS SRL" at bounding box center [203, 349] width 70 height 25
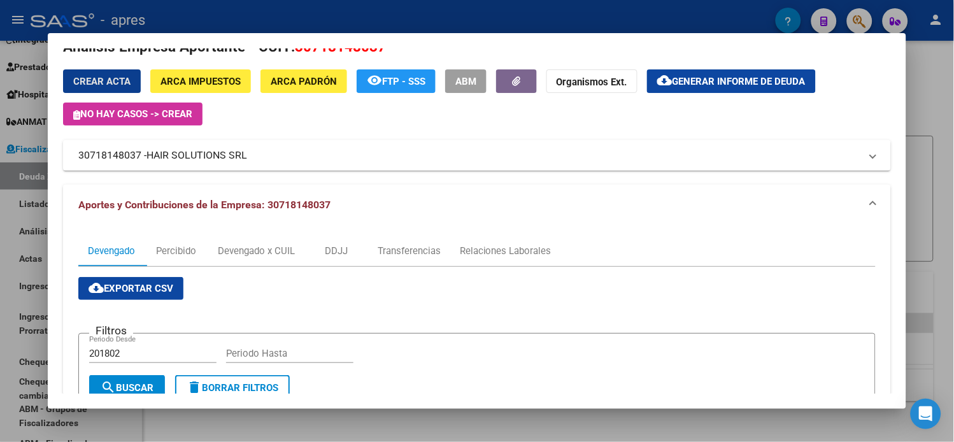
scroll to position [0, 0]
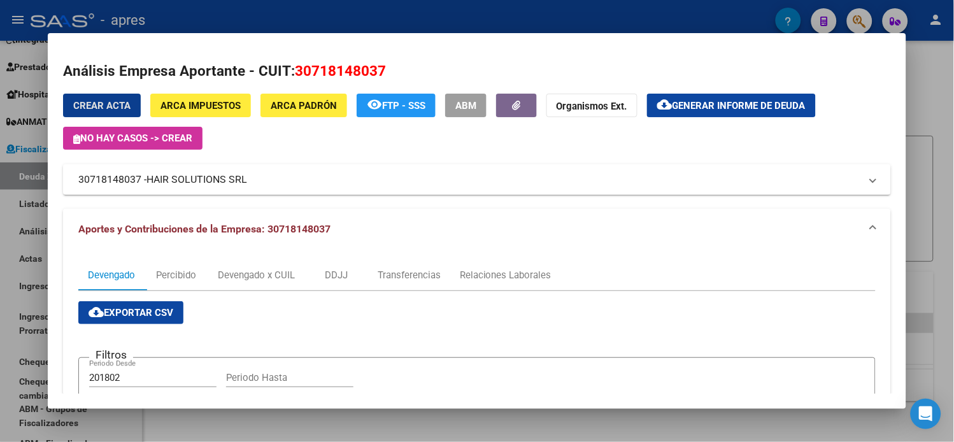
click at [734, 97] on button "cloud_download Generar informe de deuda" at bounding box center [731, 106] width 169 height 24
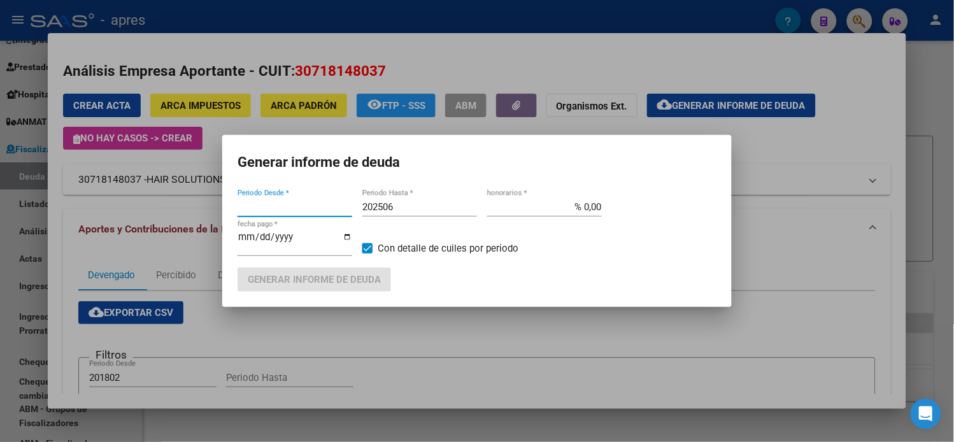
type input "201802"
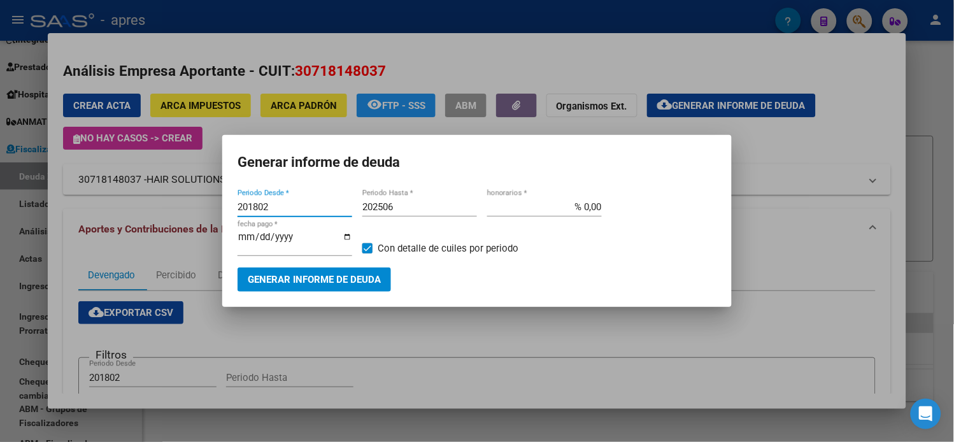
click at [409, 208] on input "202506" at bounding box center [419, 206] width 115 height 11
click at [430, 211] on input "202506" at bounding box center [419, 206] width 115 height 11
type input "202508"
click at [363, 283] on button "Generar informe de deuda" at bounding box center [313, 279] width 153 height 24
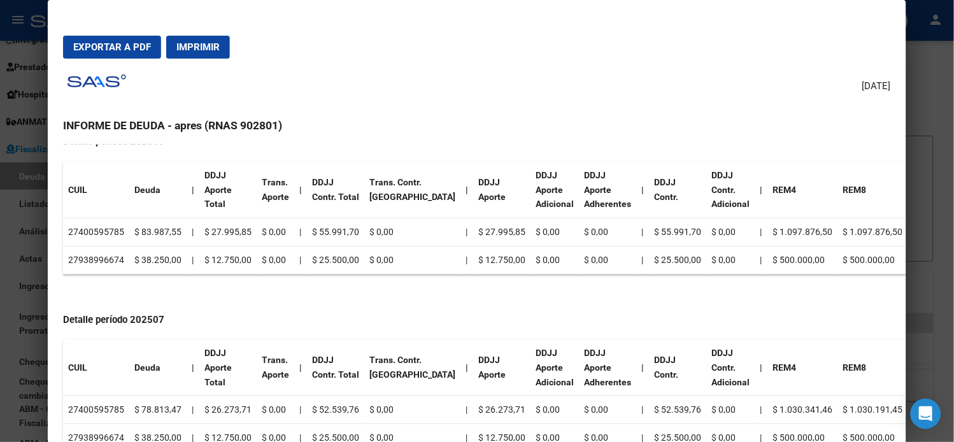
scroll to position [495, 0]
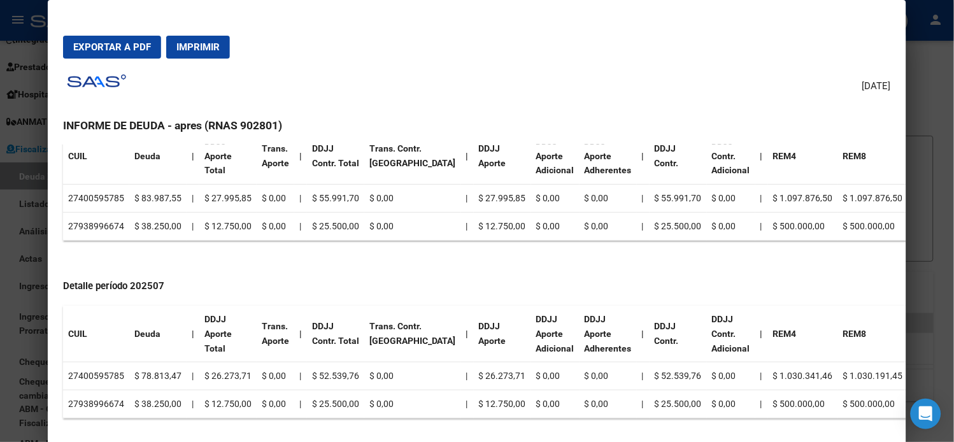
click at [86, 188] on td "27400595785" at bounding box center [96, 199] width 66 height 28
click at [102, 227] on td "27938996674" at bounding box center [96, 226] width 66 height 28
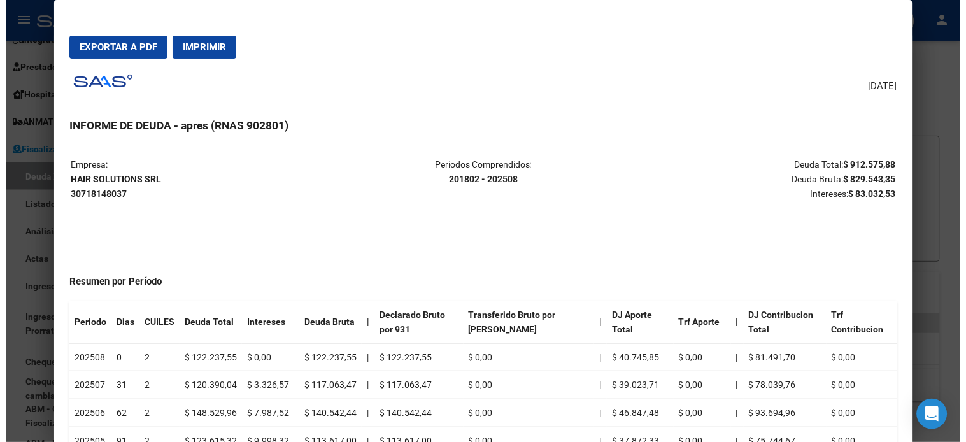
scroll to position [0, 0]
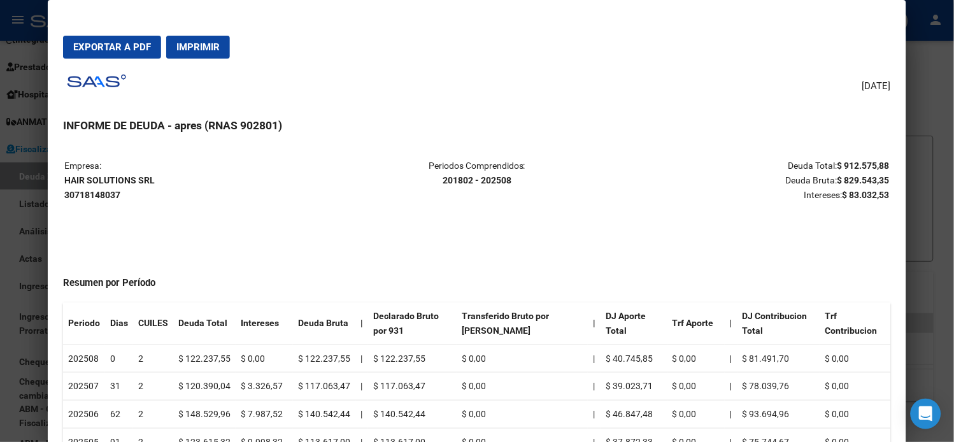
click at [99, 180] on strong "HAIR SOLUTIONS SRL 30718148037" at bounding box center [109, 187] width 90 height 25
click at [22, 119] on div at bounding box center [477, 221] width 954 height 442
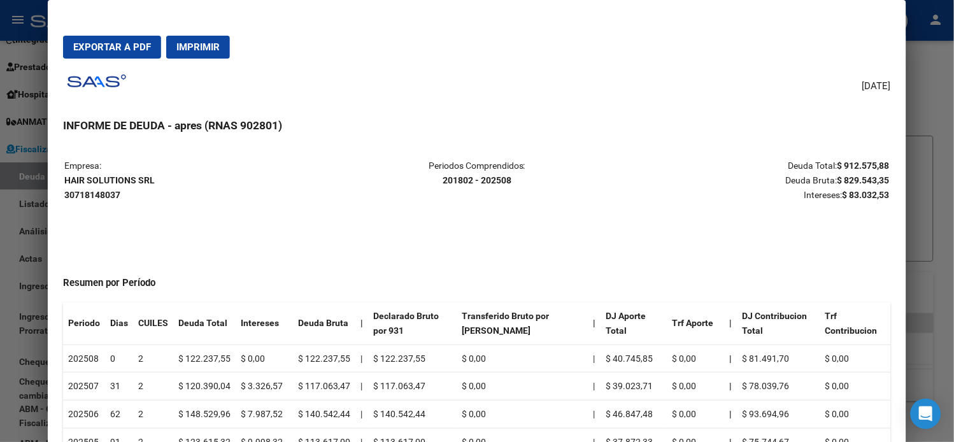
click at [22, 119] on div at bounding box center [477, 221] width 954 height 442
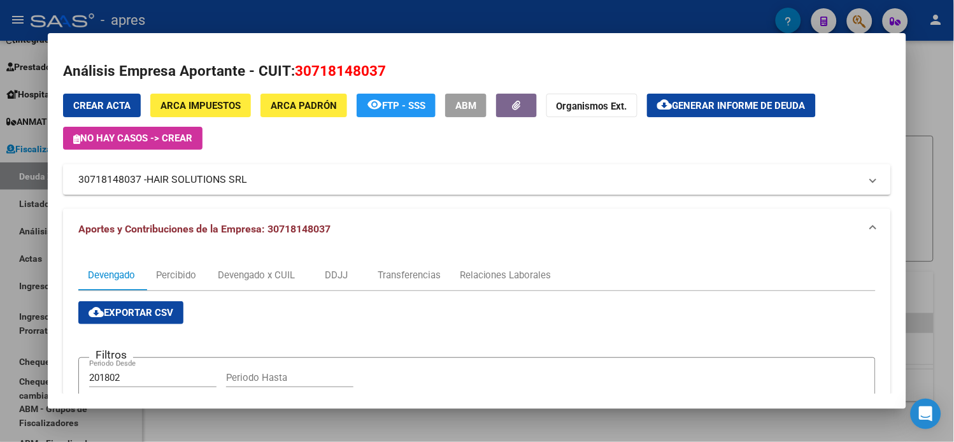
click at [20, 130] on div at bounding box center [477, 221] width 954 height 442
